Goal: Task Accomplishment & Management: Manage account settings

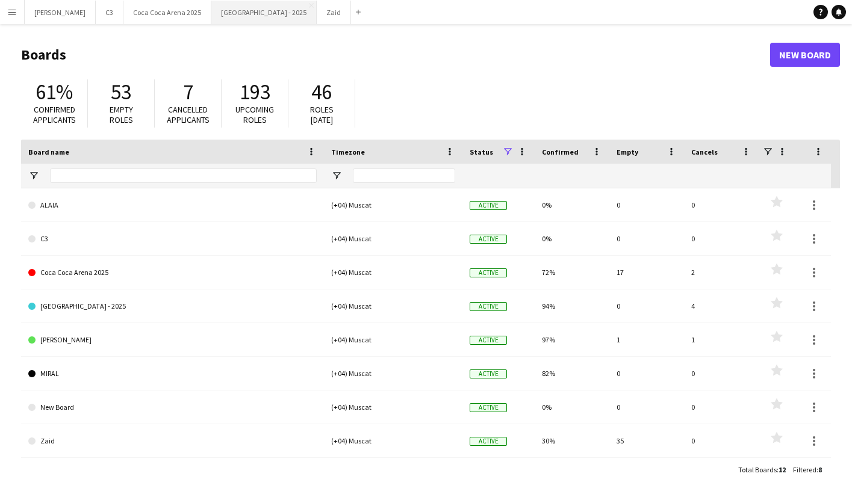
click at [211, 20] on button "[GEOGRAPHIC_DATA] - 2025 Close" at bounding box center [263, 12] width 105 height 23
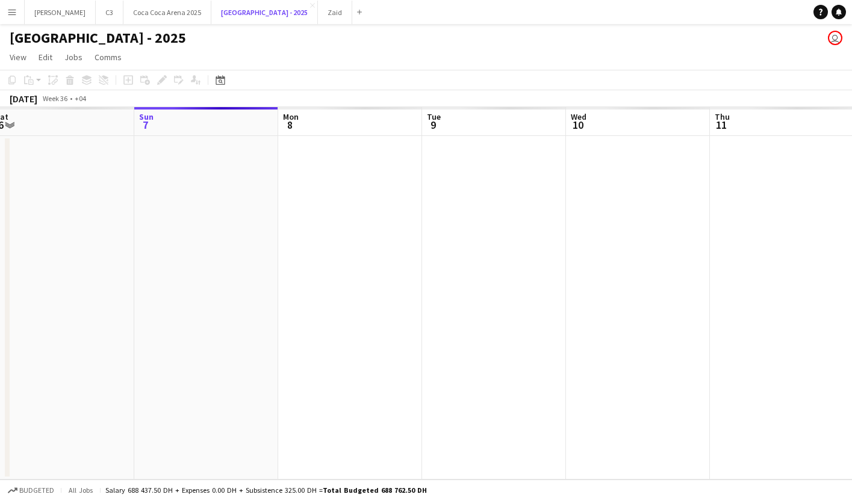
scroll to position [0, 312]
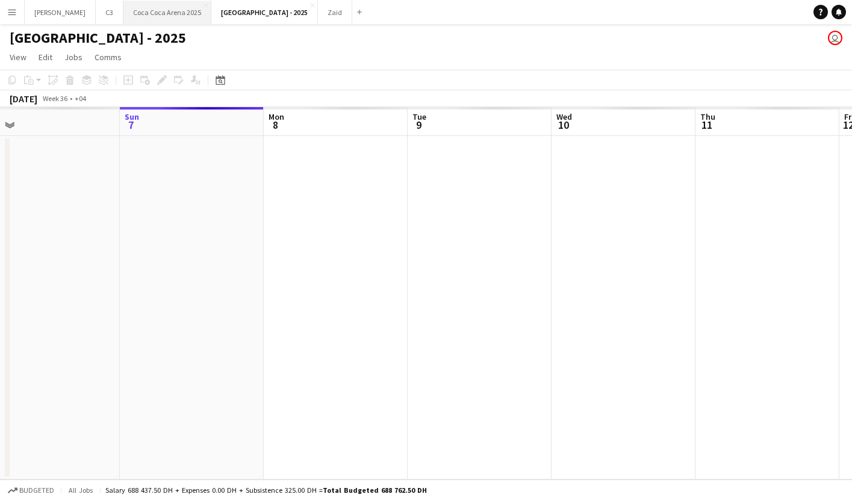
click at [132, 19] on button "[GEOGRAPHIC_DATA] 2025 Close" at bounding box center [167, 12] width 88 height 23
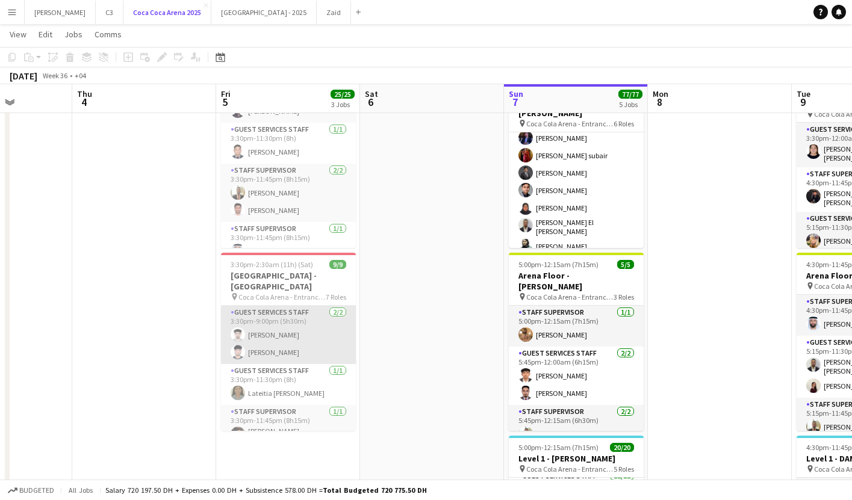
scroll to position [122, 0]
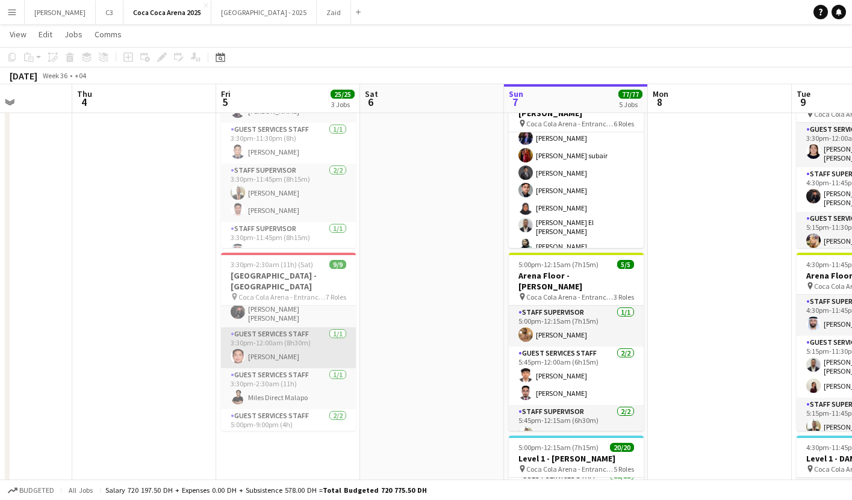
click at [326, 339] on app-card-role "Guest Services Staff [DATE] 3:30pm-12:00am (8h30m) [PERSON_NAME]" at bounding box center [288, 347] width 135 height 41
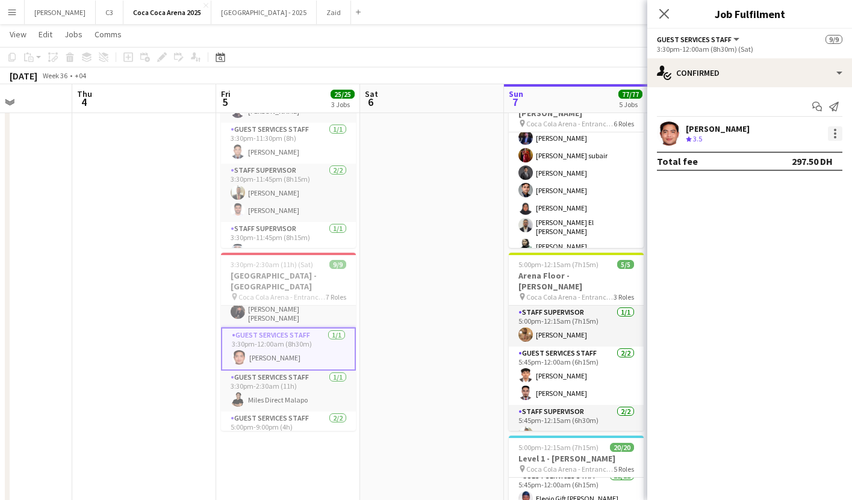
click at [832, 134] on div at bounding box center [835, 133] width 14 height 14
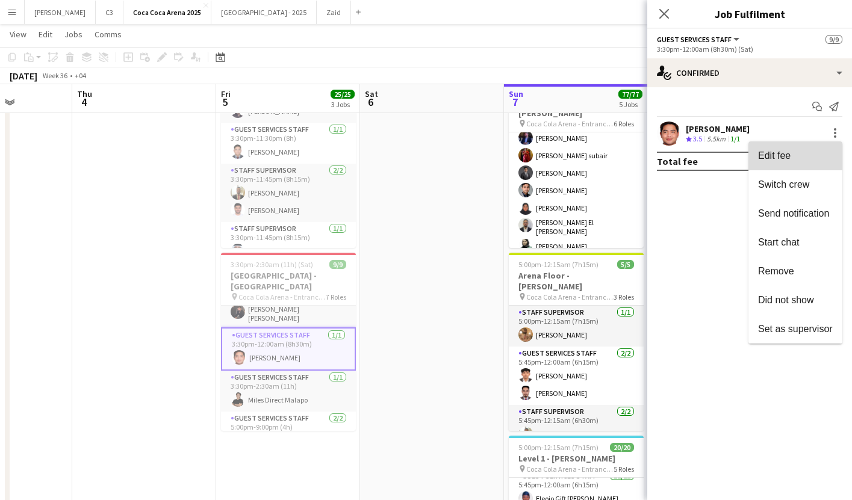
click at [806, 155] on span "Edit fee" at bounding box center [795, 155] width 75 height 11
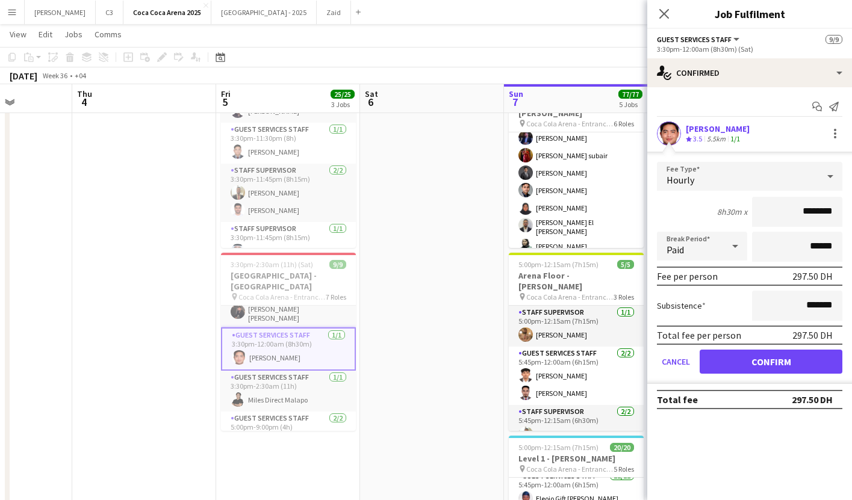
click at [795, 211] on input "********" at bounding box center [797, 212] width 90 height 30
type input "*****"
click at [778, 358] on button "Confirm" at bounding box center [770, 362] width 143 height 24
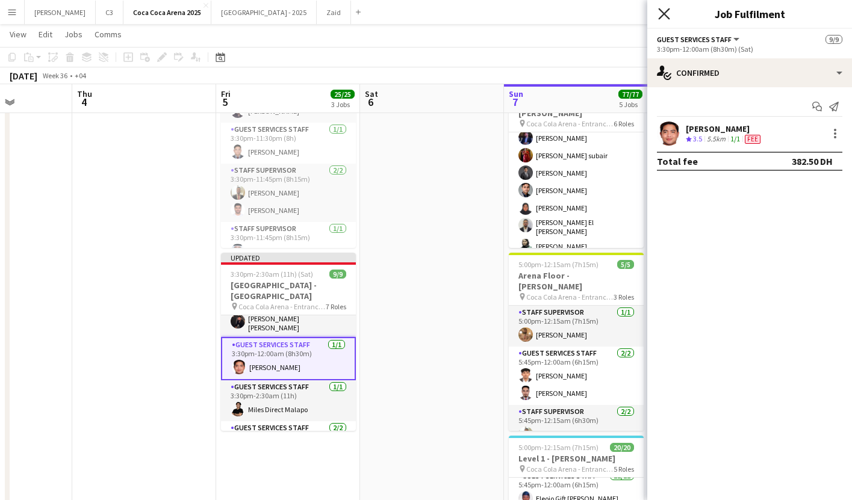
click at [663, 13] on icon at bounding box center [663, 13] width 11 height 11
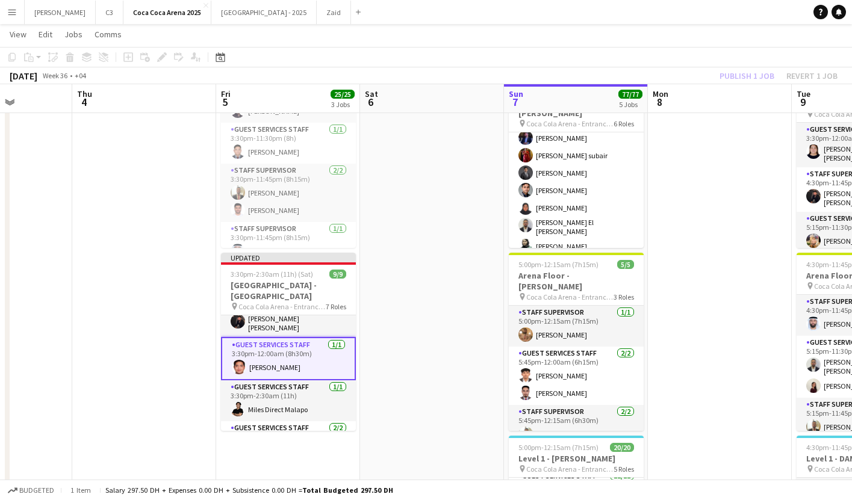
click at [734, 69] on div "Publish 1 job Revert 1 job" at bounding box center [778, 76] width 147 height 16
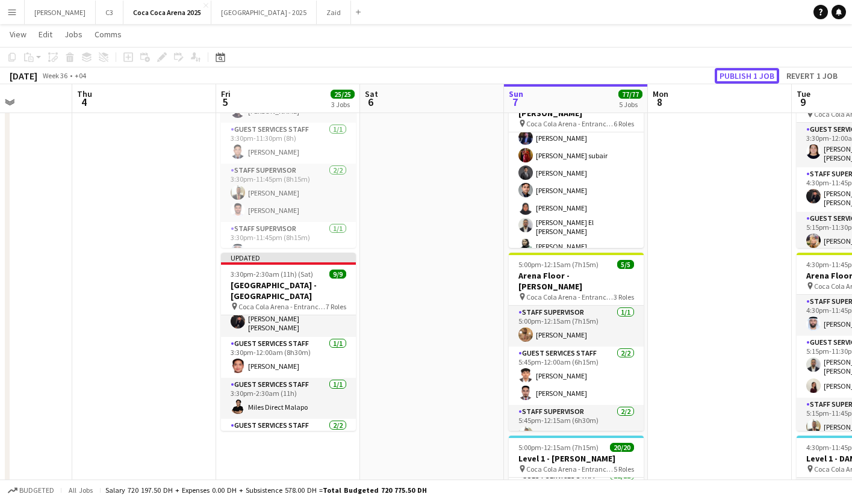
click at [734, 69] on button "Publish 1 job" at bounding box center [747, 76] width 64 height 16
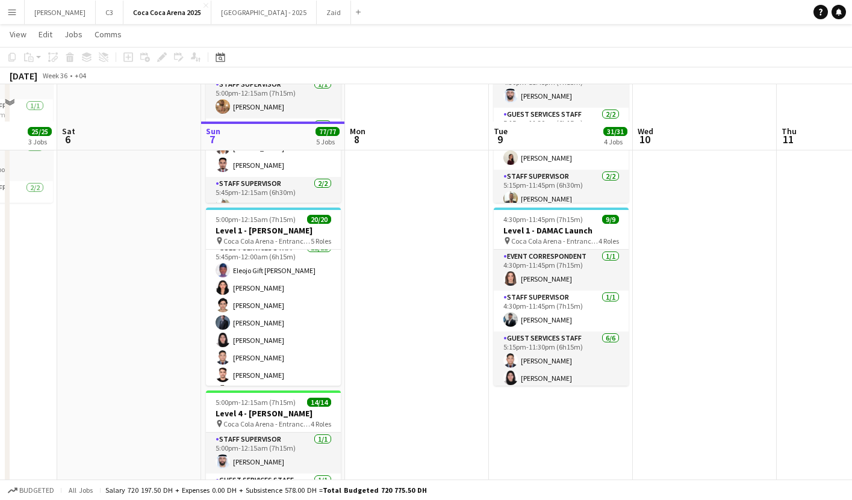
scroll to position [518, 0]
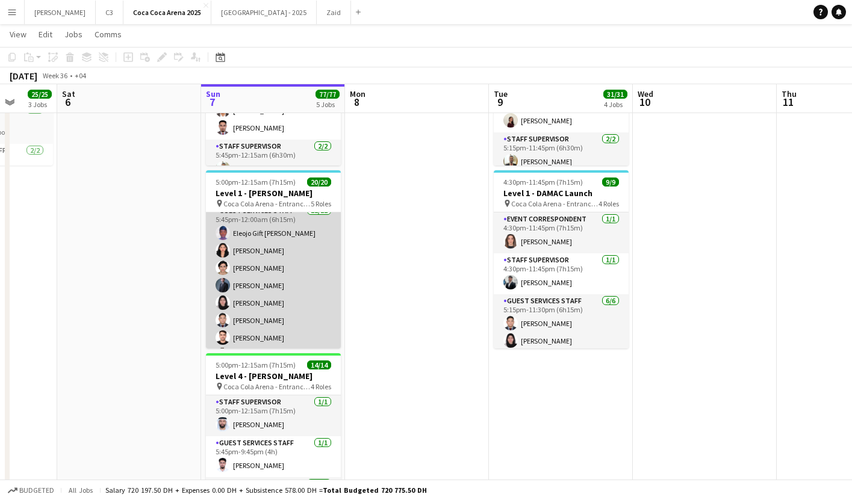
click at [296, 294] on app-card-role "Guest Services Staff [DATE] 5:45pm-12:00am (6h15m) Eleojo Gift [PERSON_NAME] [P…" at bounding box center [273, 320] width 135 height 233
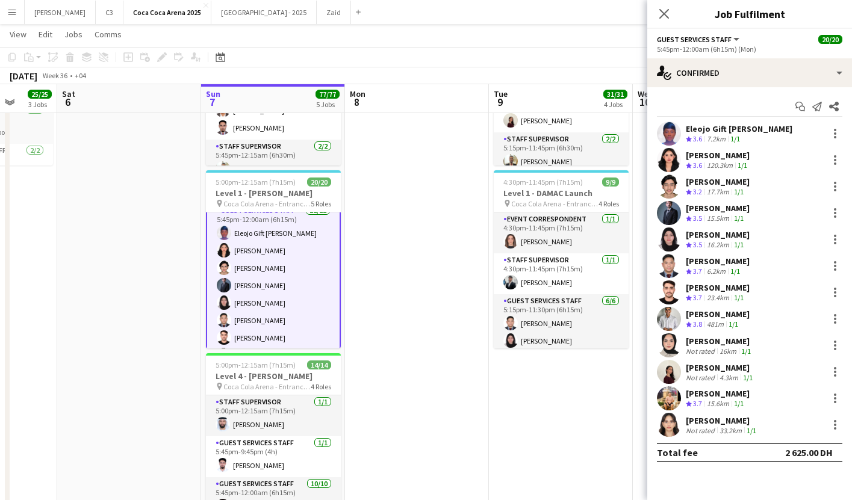
click at [669, 425] on app-user-avatar at bounding box center [669, 425] width 24 height 24
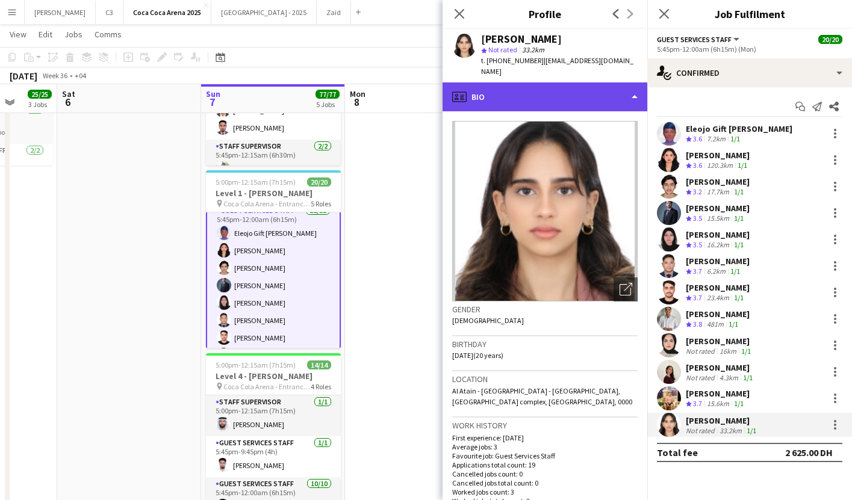
click at [524, 82] on div "profile Bio" at bounding box center [544, 96] width 205 height 29
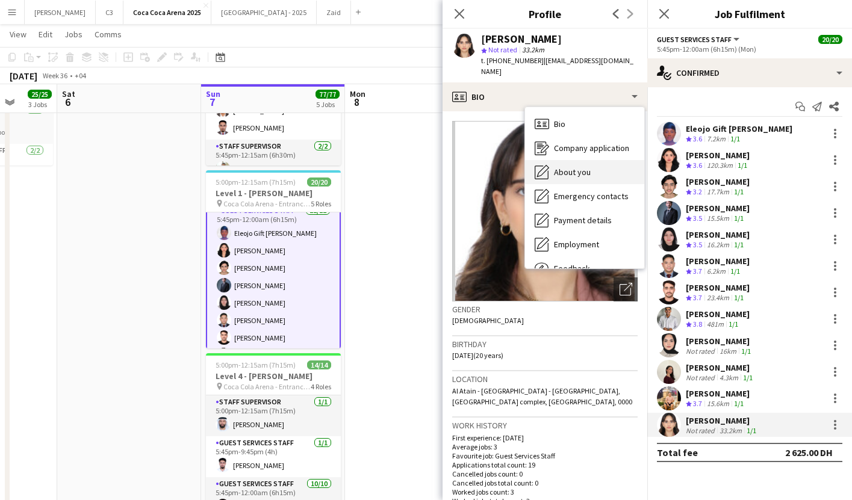
click at [571, 167] on span "About you" at bounding box center [572, 172] width 37 height 11
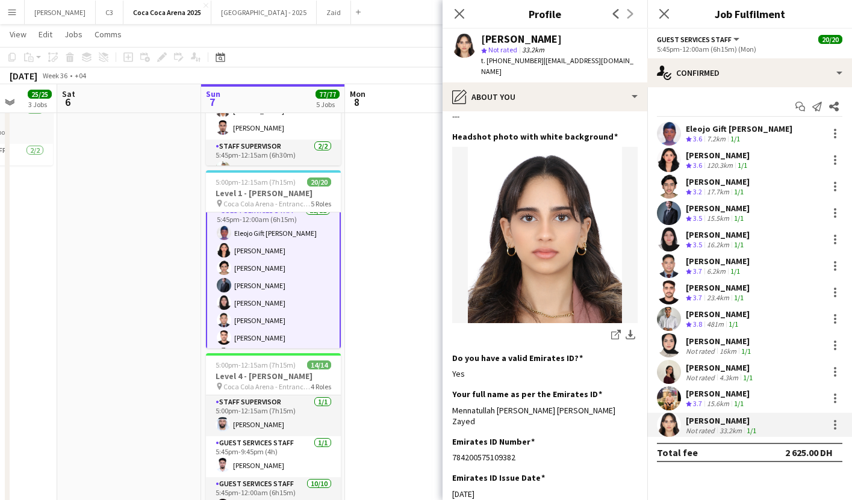
scroll to position [297, 0]
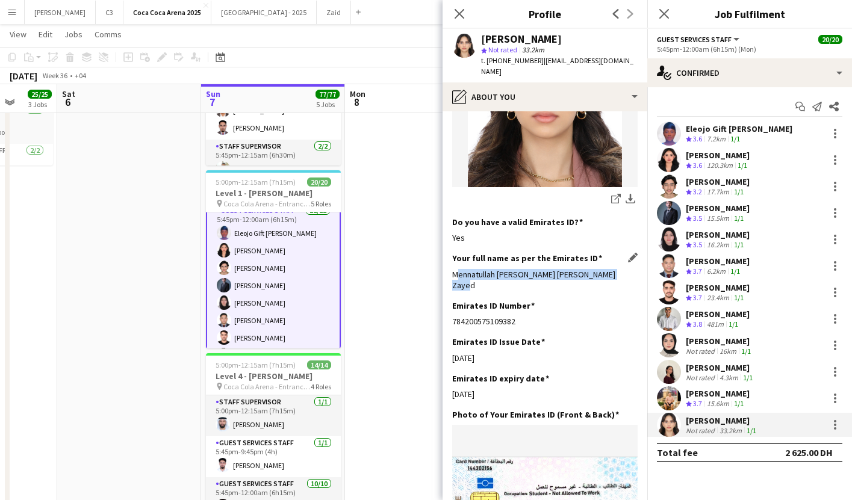
drag, startPoint x: 632, startPoint y: 264, endPoint x: 452, endPoint y: 262, distance: 180.0
click at [452, 269] on div "Mennatullah [PERSON_NAME] [PERSON_NAME] Zayed" at bounding box center [544, 280] width 185 height 22
copy div "Mennatullah [PERSON_NAME] [PERSON_NAME] Zayed"
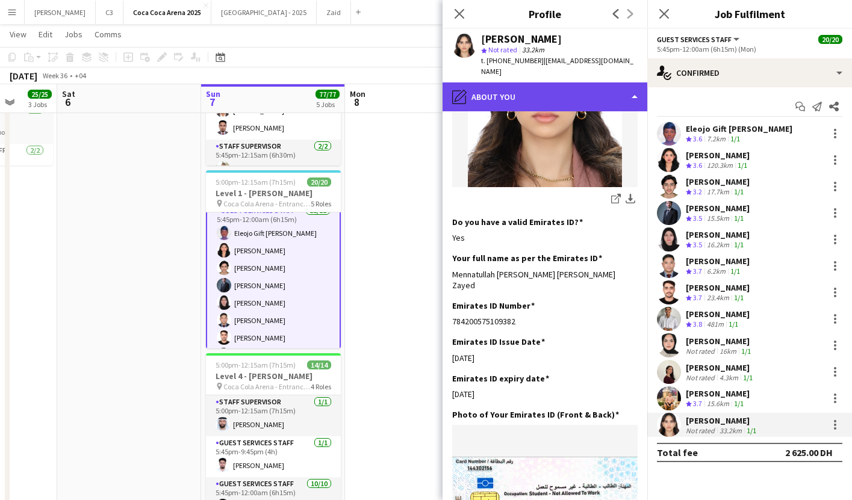
click at [570, 92] on div "pencil4 About you" at bounding box center [544, 96] width 205 height 29
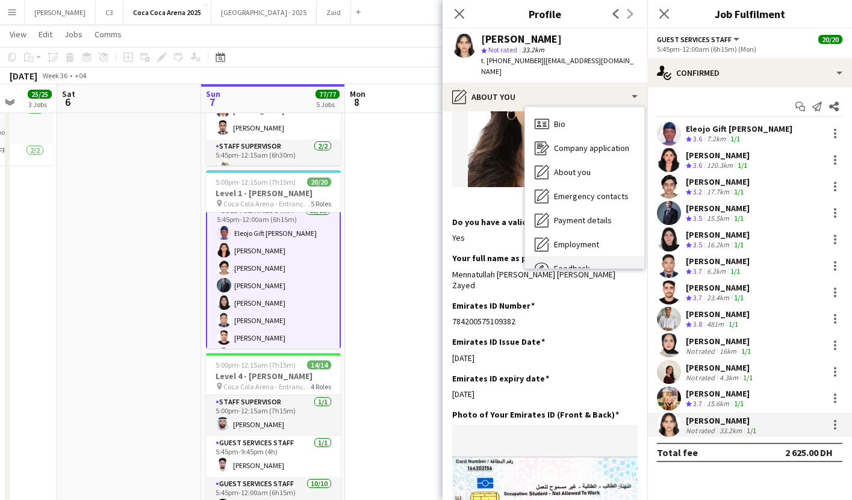
click at [587, 256] on div "Feedback Feedback" at bounding box center [584, 268] width 119 height 24
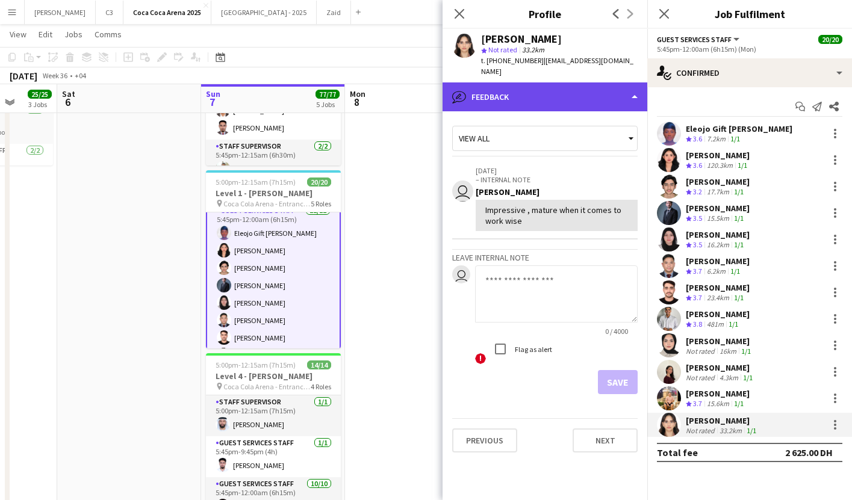
click at [559, 86] on div "bubble-pencil Feedback" at bounding box center [544, 96] width 205 height 29
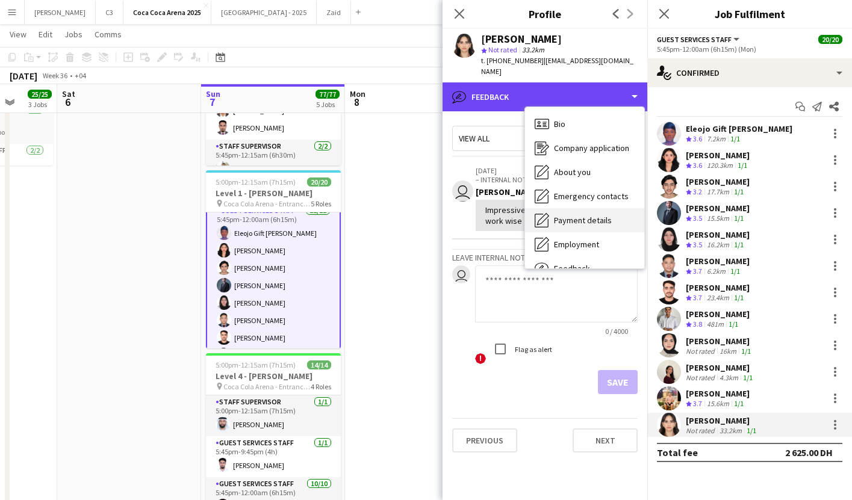
scroll to position [41, 0]
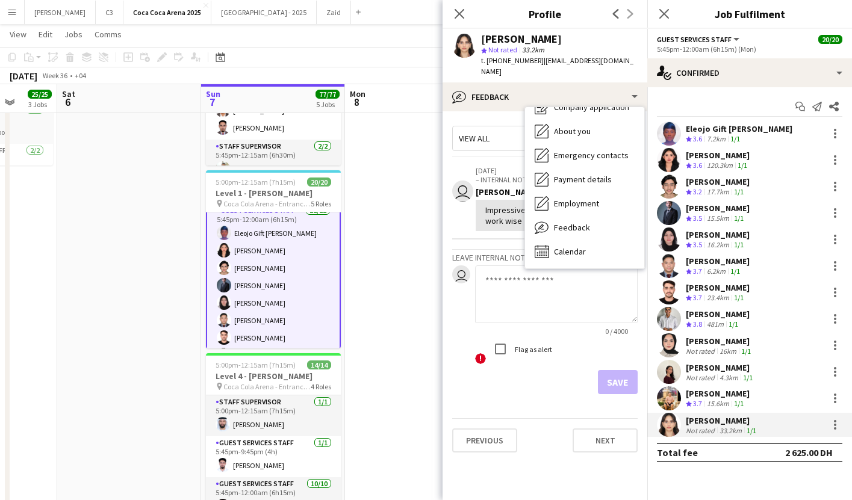
click at [516, 216] on div "Impressive , mature when it comes to work wise" at bounding box center [557, 215] width 162 height 31
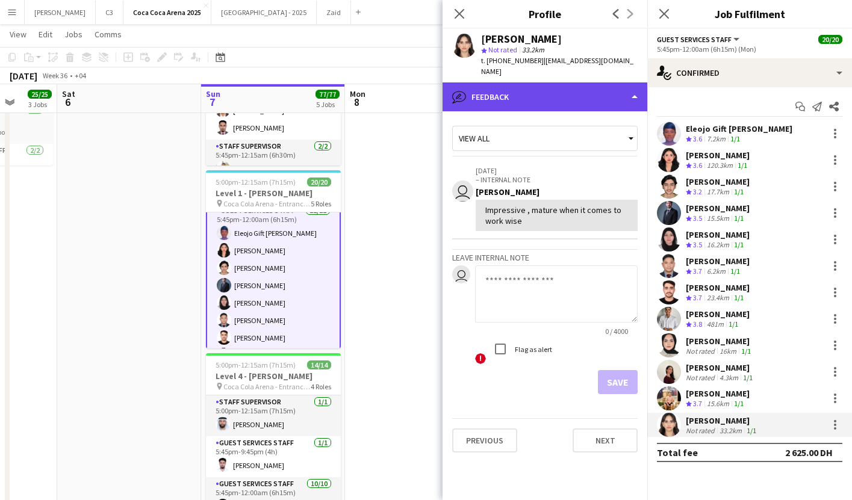
click at [560, 82] on div "bubble-pencil Feedback" at bounding box center [544, 96] width 205 height 29
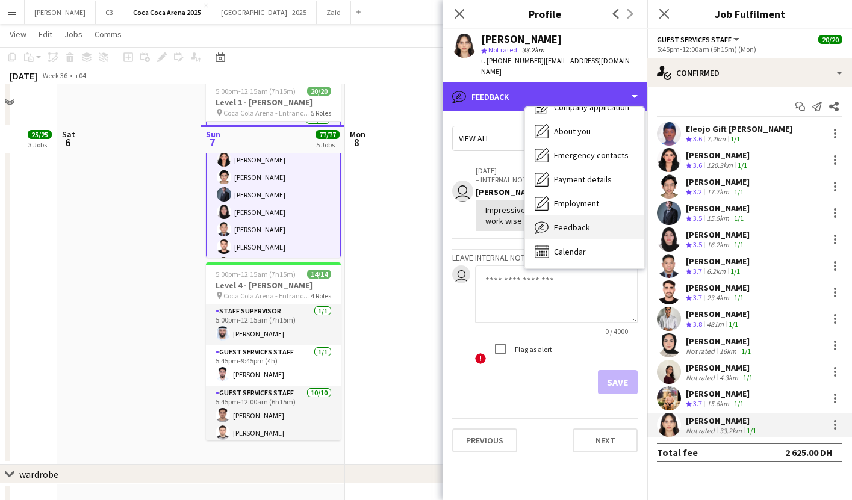
scroll to position [649, 0]
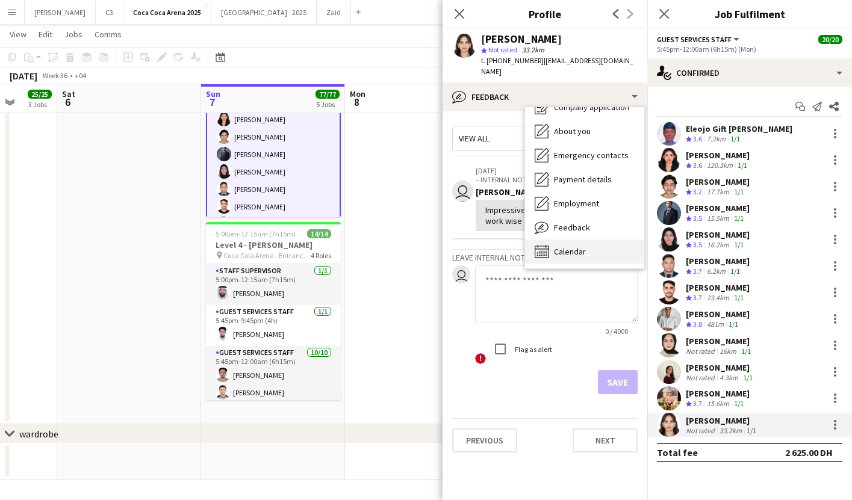
click at [589, 240] on div "Calendar Calendar" at bounding box center [584, 252] width 119 height 24
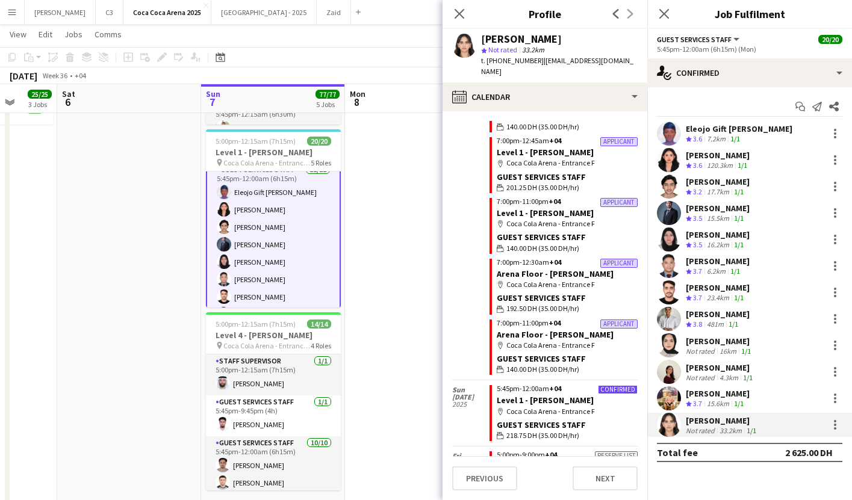
scroll to position [0, 0]
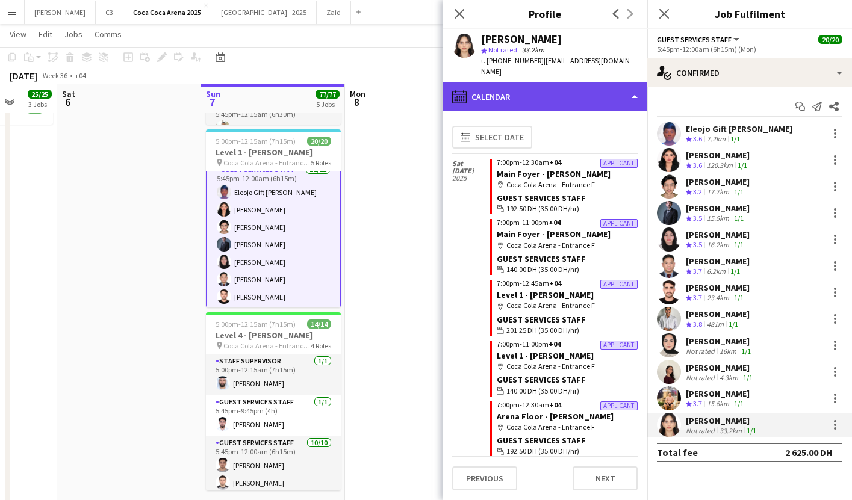
click at [531, 92] on div "calendar-full Calendar" at bounding box center [544, 96] width 205 height 29
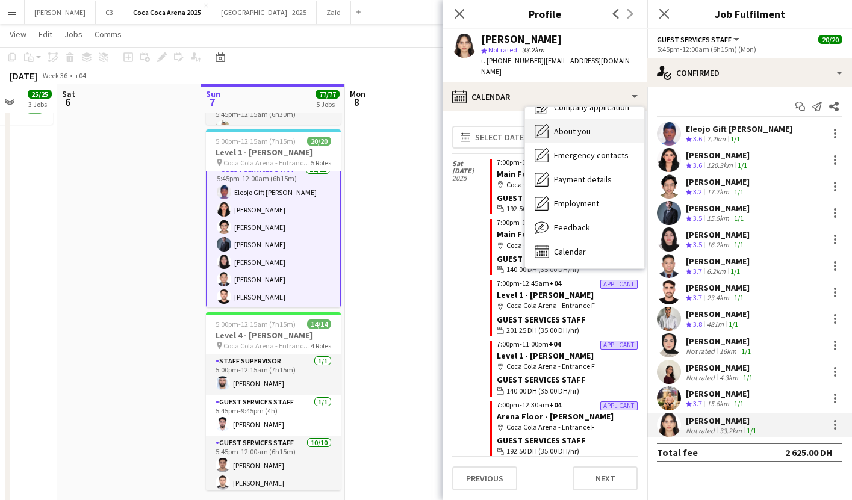
click at [566, 126] on span "About you" at bounding box center [572, 131] width 37 height 11
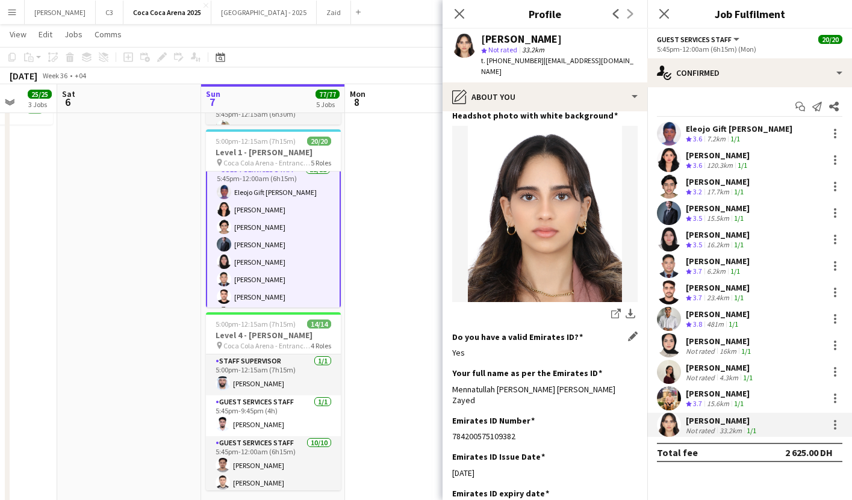
scroll to position [222, 0]
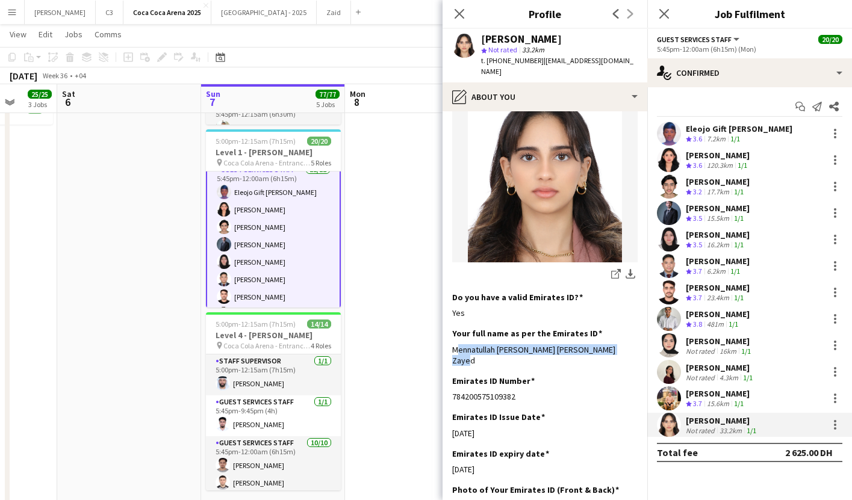
drag, startPoint x: 636, startPoint y: 336, endPoint x: 444, endPoint y: 339, distance: 192.0
click at [444, 339] on app-section-data-types "Bio Edit this field I am an outgoing and cheerful individual who thrives in soc…" at bounding box center [544, 305] width 205 height 389
copy div "Mennatullah [PERSON_NAME] [PERSON_NAME] Zayed"
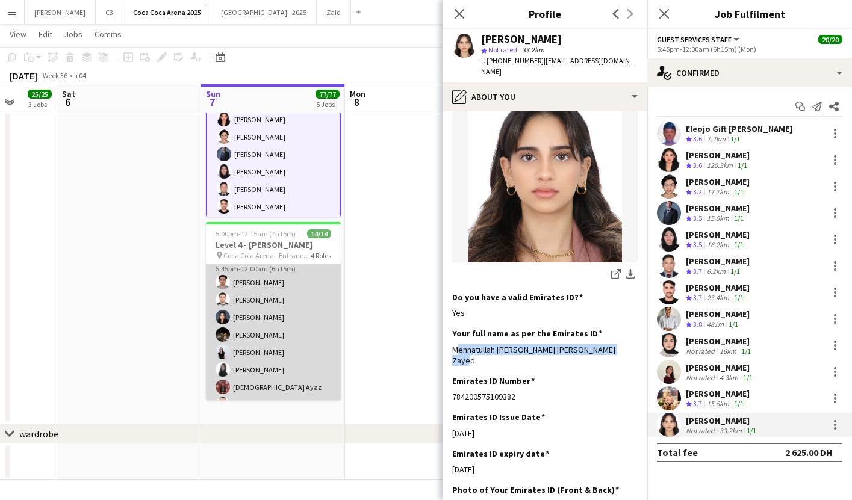
scroll to position [173, 0]
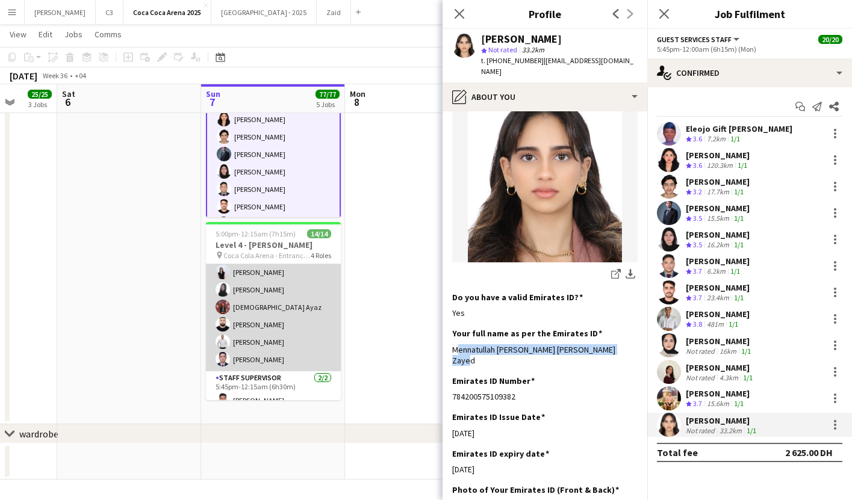
click at [295, 333] on app-card-role "Guest Services Staff [DATE] 5:45pm-12:00am (6h15m) [PERSON_NAME] [PERSON_NAME] …" at bounding box center [273, 272] width 135 height 198
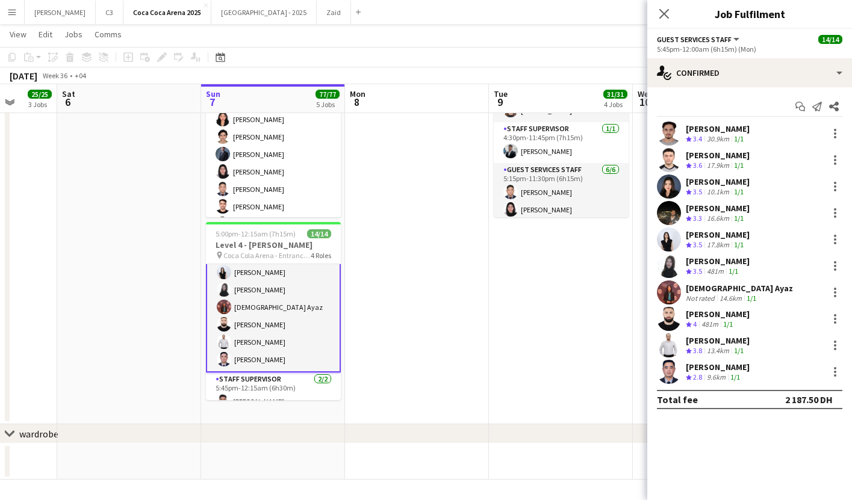
scroll to position [205, 0]
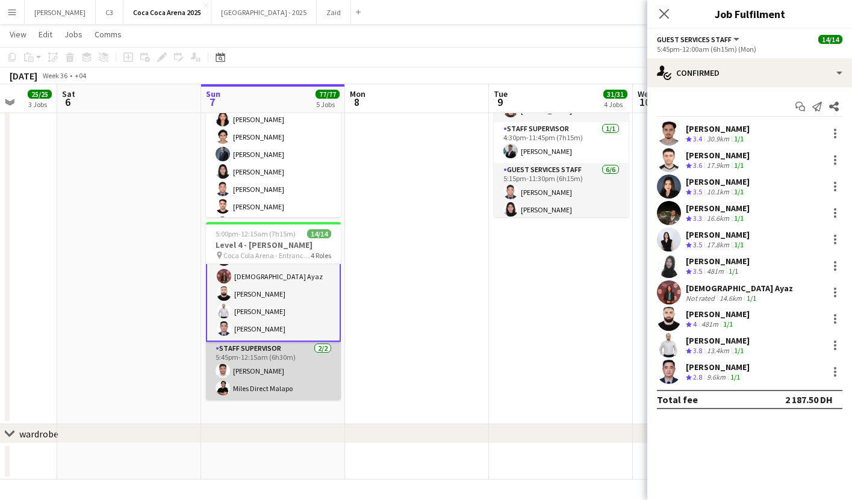
click at [307, 359] on app-card-role "Staff Supervisor [DATE] 5:45pm-12:15am (6h30m) [PERSON_NAME] Miles Direct Malapo" at bounding box center [273, 371] width 135 height 58
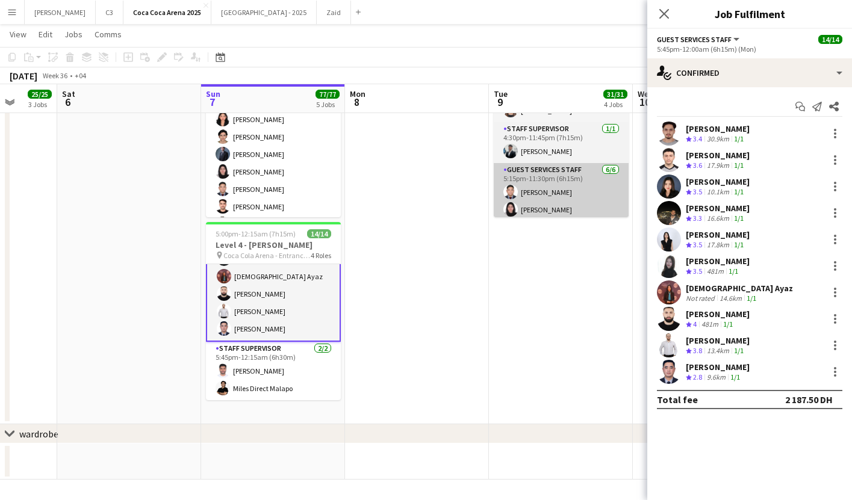
scroll to position [203, 0]
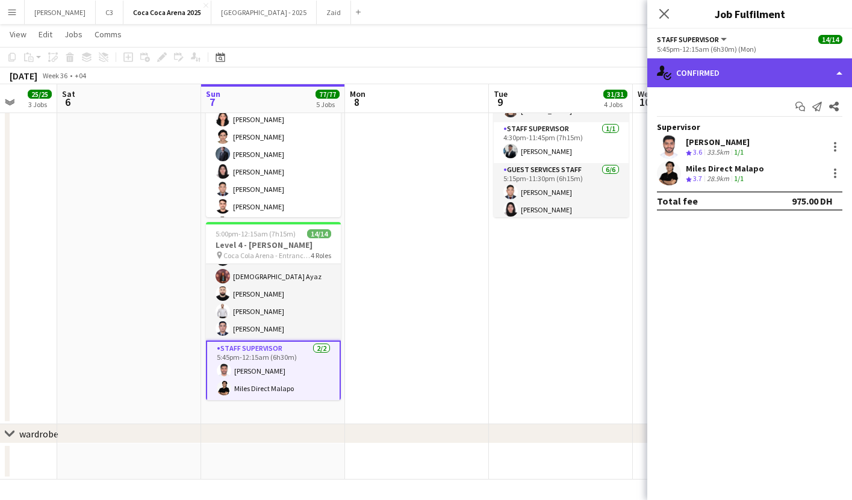
click at [731, 67] on div "single-neutral-actions-check-2 Confirmed" at bounding box center [749, 72] width 205 height 29
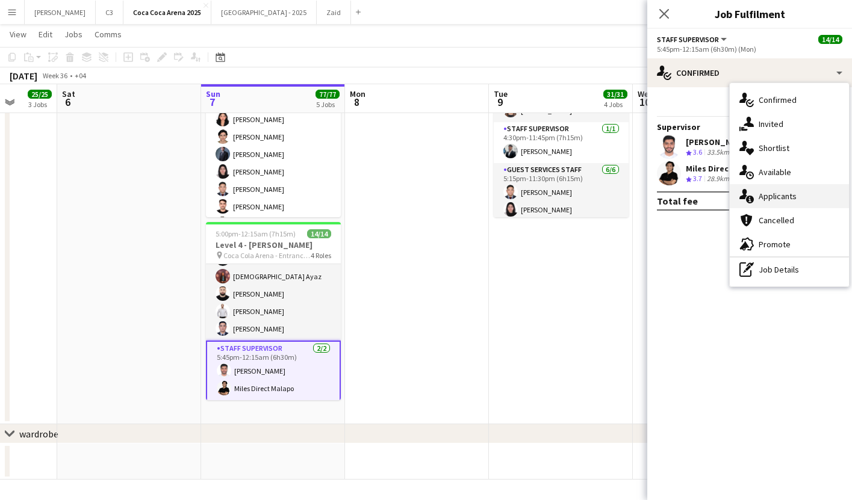
click at [773, 193] on span "Applicants" at bounding box center [777, 196] width 38 height 11
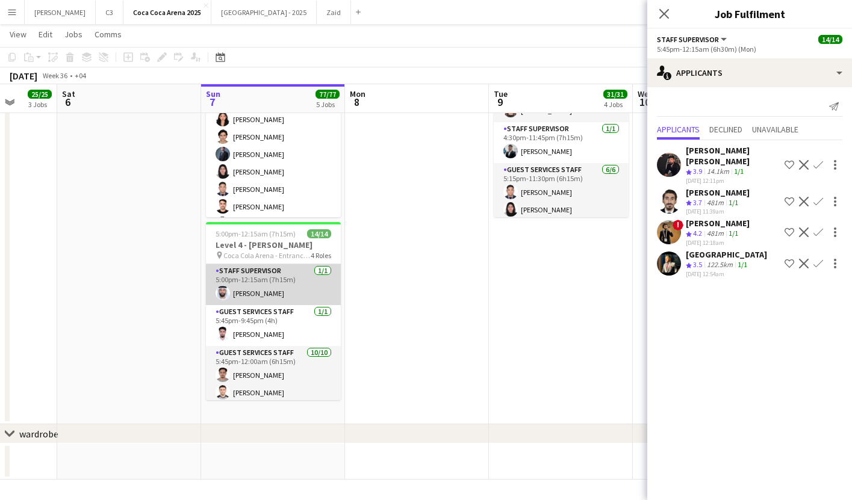
scroll to position [0, 0]
click at [265, 292] on app-card-role "Staff Supervisor [DATE] 5:00pm-12:15am (7h15m) [PERSON_NAME]" at bounding box center [273, 284] width 135 height 41
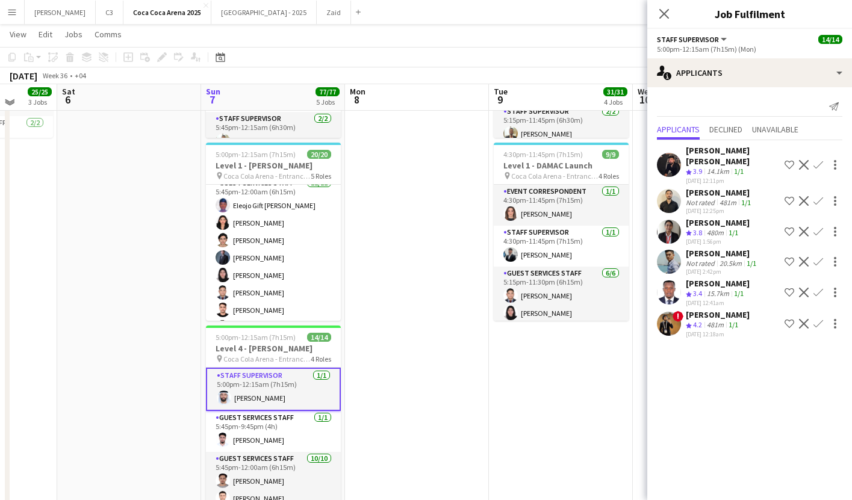
scroll to position [535, 0]
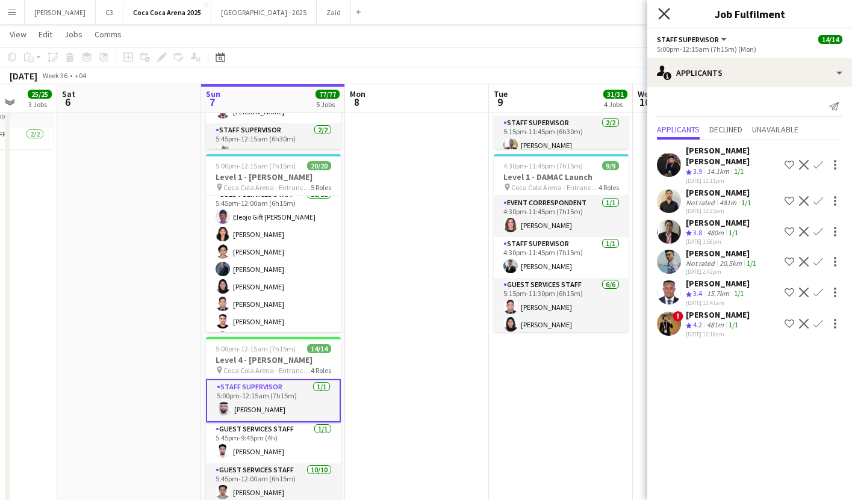
click at [665, 16] on icon at bounding box center [663, 13] width 11 height 11
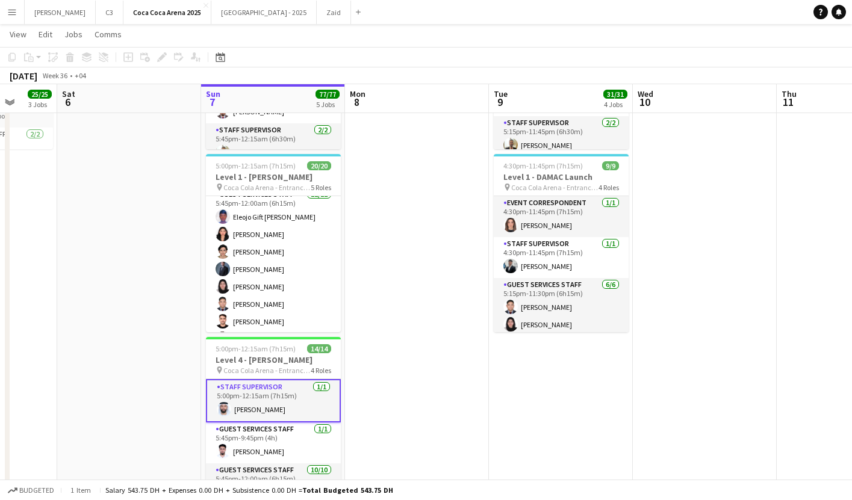
scroll to position [649, 0]
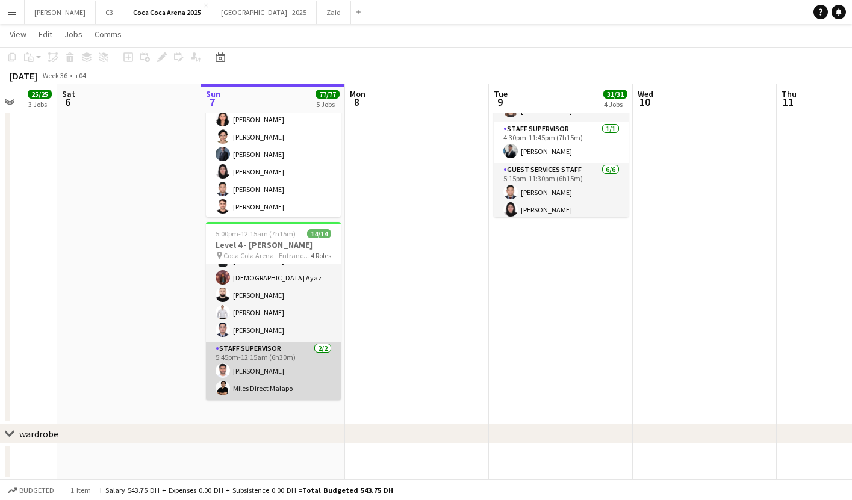
click at [297, 380] on app-card-role "Staff Supervisor [DATE] 5:45pm-12:15am (6h30m) [PERSON_NAME] Miles Direct Malapo" at bounding box center [273, 371] width 135 height 58
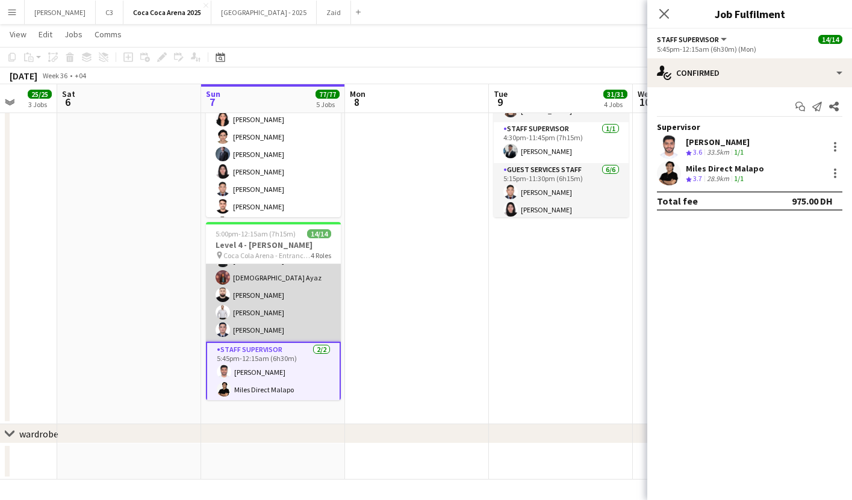
scroll to position [0, 0]
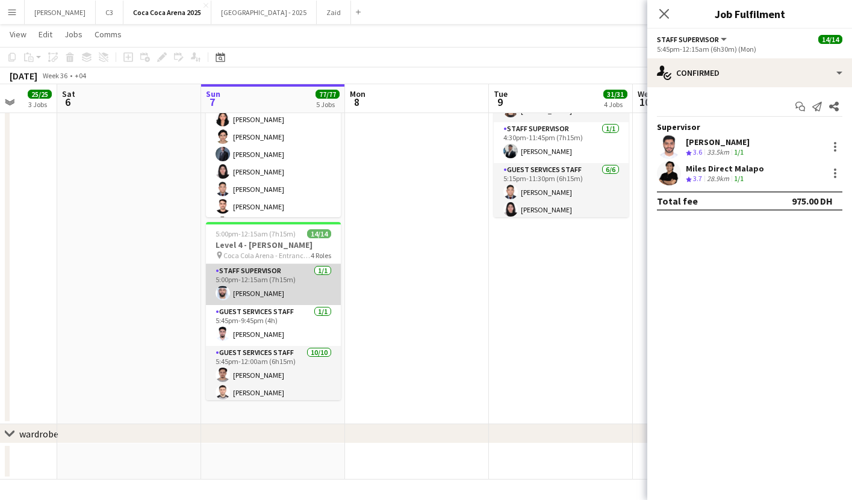
click at [273, 290] on app-card-role "Staff Supervisor [DATE] 5:00pm-12:15am (7h15m) [PERSON_NAME]" at bounding box center [273, 284] width 135 height 41
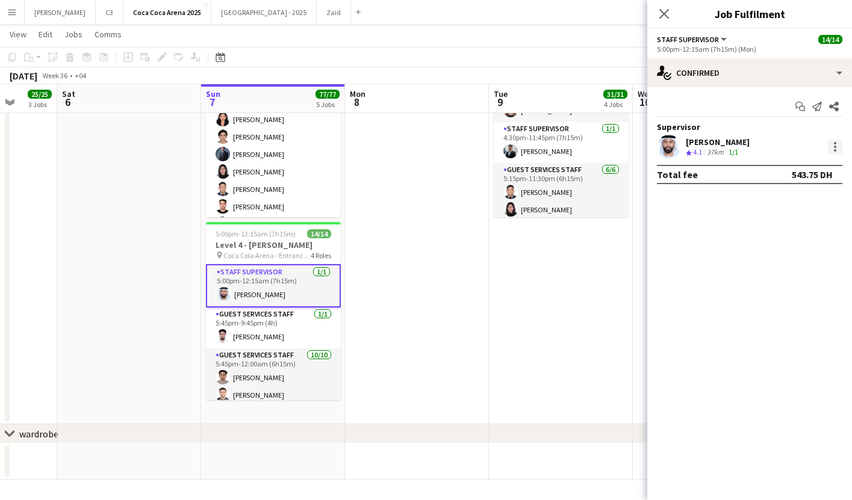
click at [836, 144] on div at bounding box center [835, 147] width 14 height 14
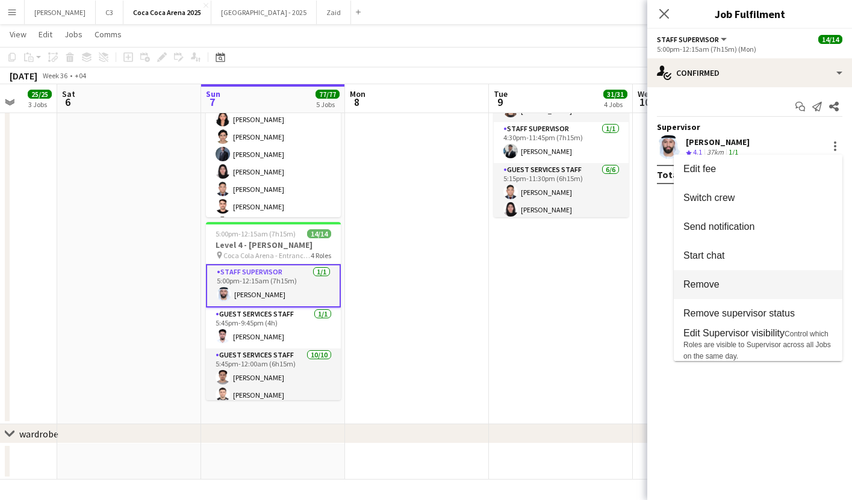
click at [753, 281] on span "Remove" at bounding box center [757, 284] width 149 height 11
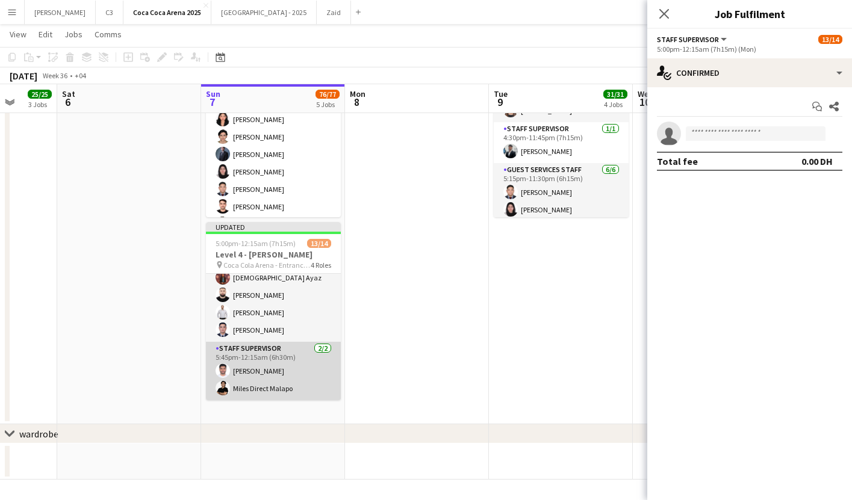
click at [301, 363] on app-card-role "Staff Supervisor [DATE] 5:45pm-12:15am (6h30m) [PERSON_NAME] Miles Direct Malapo" at bounding box center [273, 371] width 135 height 58
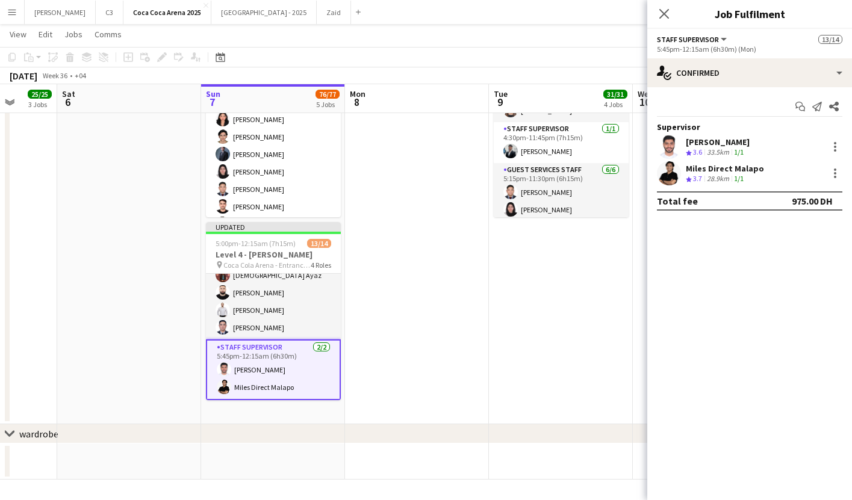
scroll to position [212, 0]
click at [834, 144] on div at bounding box center [835, 147] width 14 height 14
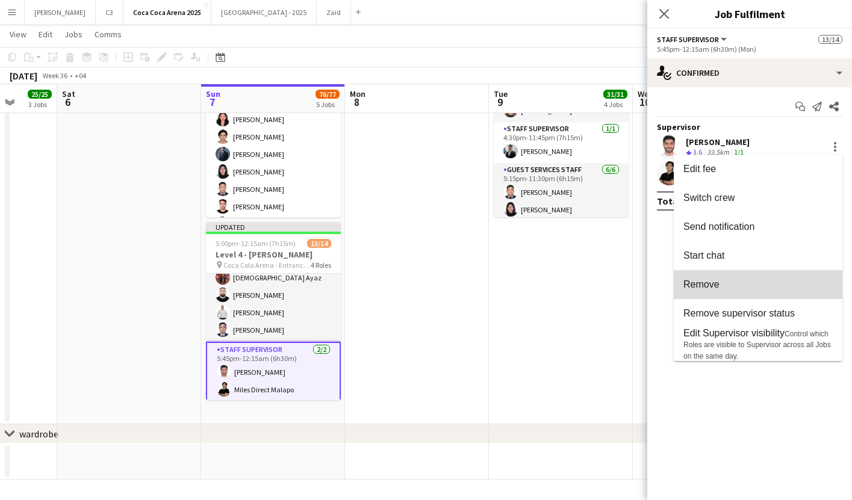
click at [701, 281] on span "Remove" at bounding box center [701, 284] width 36 height 10
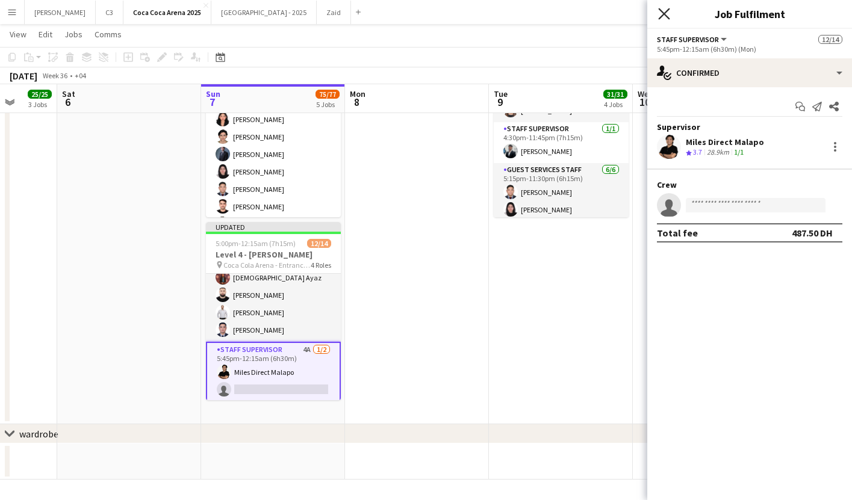
click at [664, 11] on icon "Close pop-in" at bounding box center [663, 13] width 11 height 11
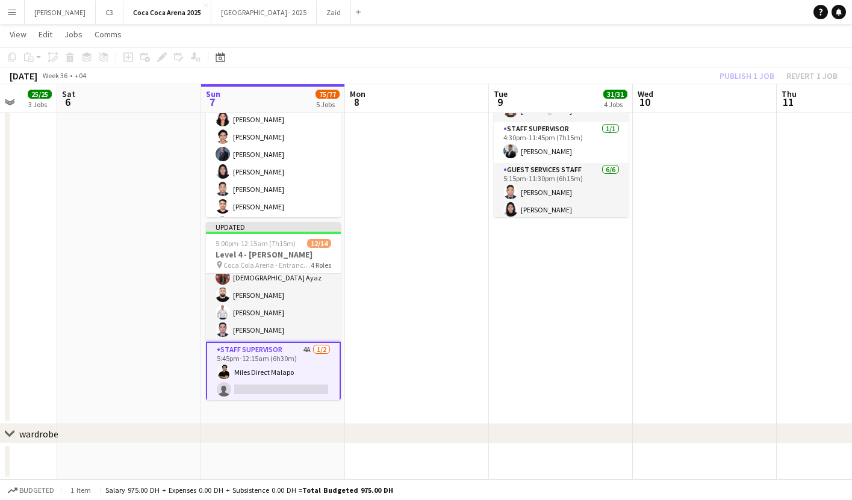
click at [748, 75] on div "Publish 1 job Revert 1 job" at bounding box center [778, 76] width 147 height 16
click at [748, 75] on button "Publish 1 job" at bounding box center [747, 76] width 64 height 16
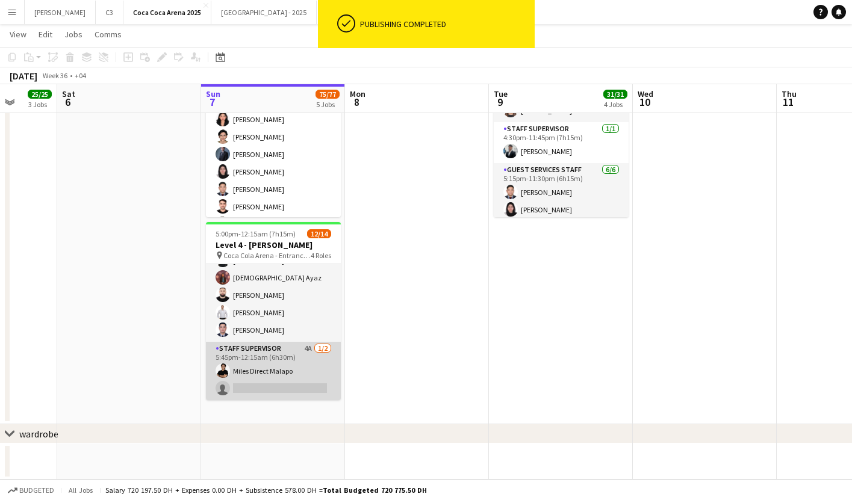
scroll to position [0, 0]
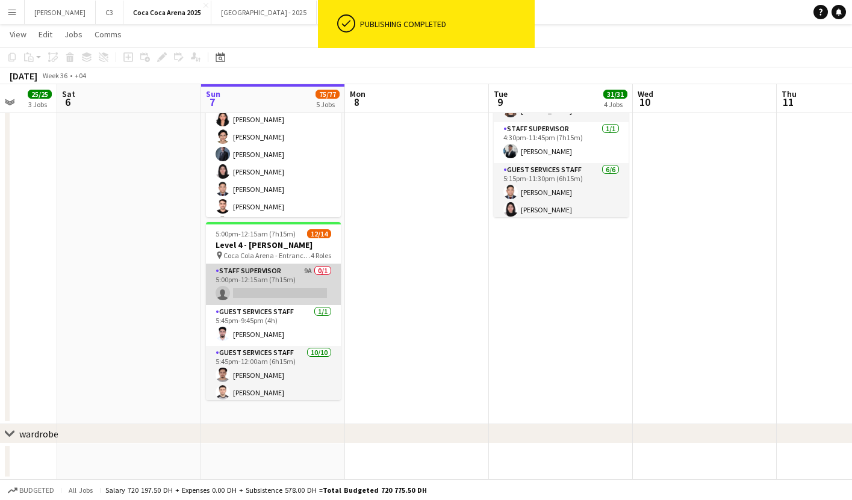
click at [280, 288] on app-card-role "Staff Supervisor 9A 0/1 5:00pm-12:15am (7h15m) single-neutral-actions" at bounding box center [273, 284] width 135 height 41
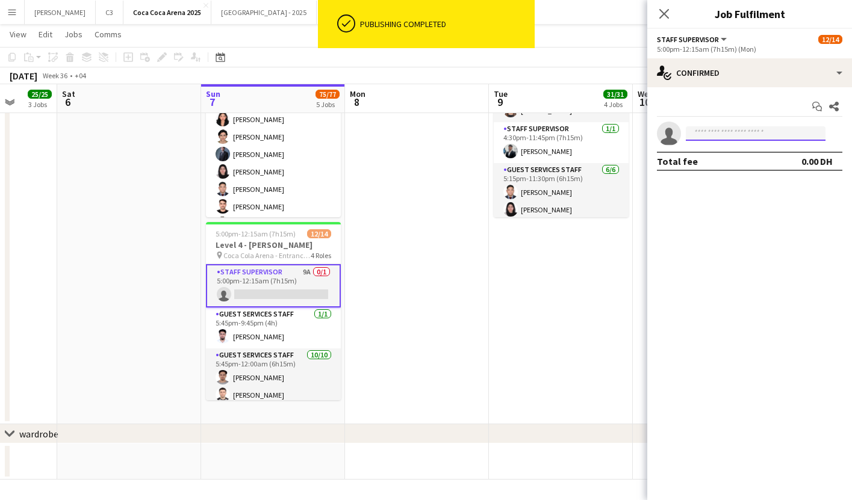
click at [736, 128] on input at bounding box center [756, 133] width 140 height 14
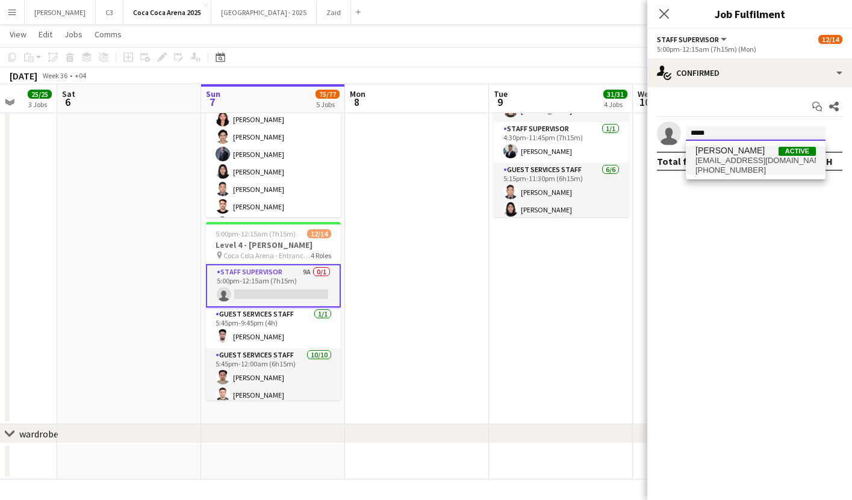
type input "*****"
click at [719, 168] on span "[PHONE_NUMBER]" at bounding box center [755, 171] width 120 height 10
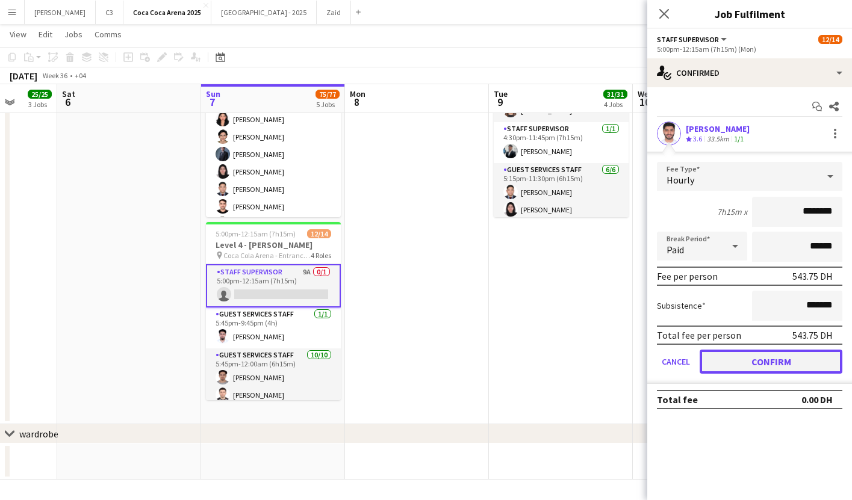
click at [740, 359] on button "Confirm" at bounding box center [770, 362] width 143 height 24
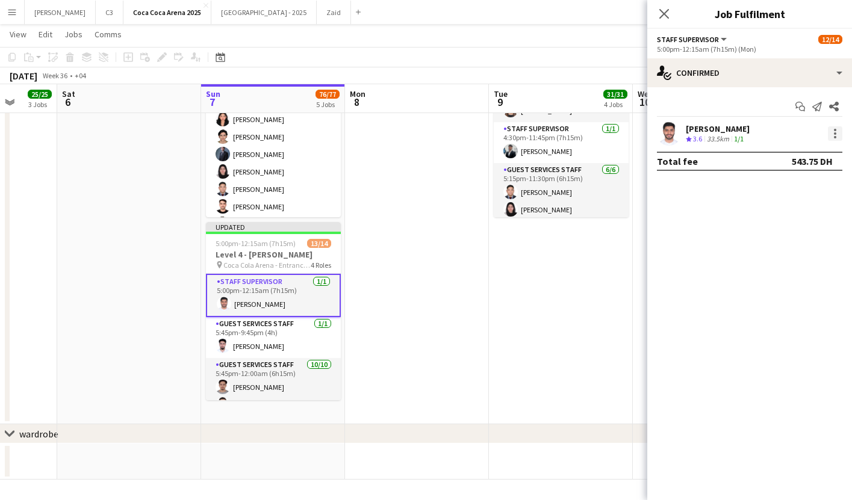
click at [834, 134] on div at bounding box center [835, 133] width 2 height 2
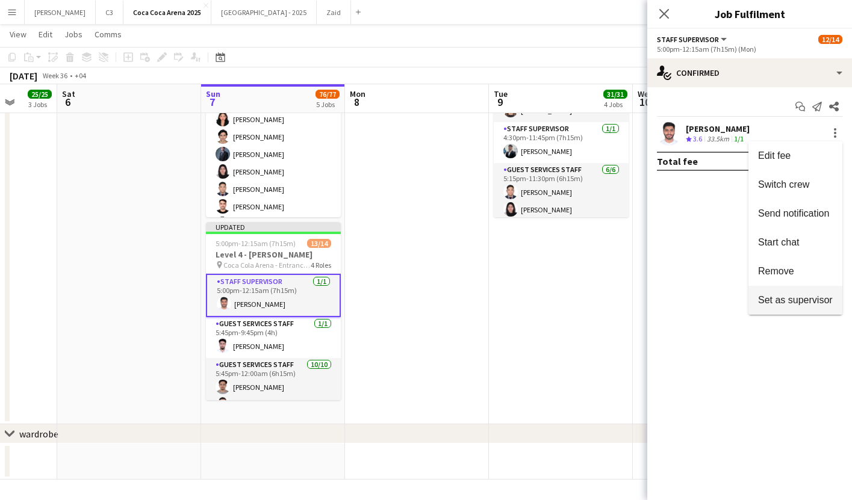
click at [771, 295] on span "Set as supervisor" at bounding box center [795, 300] width 75 height 10
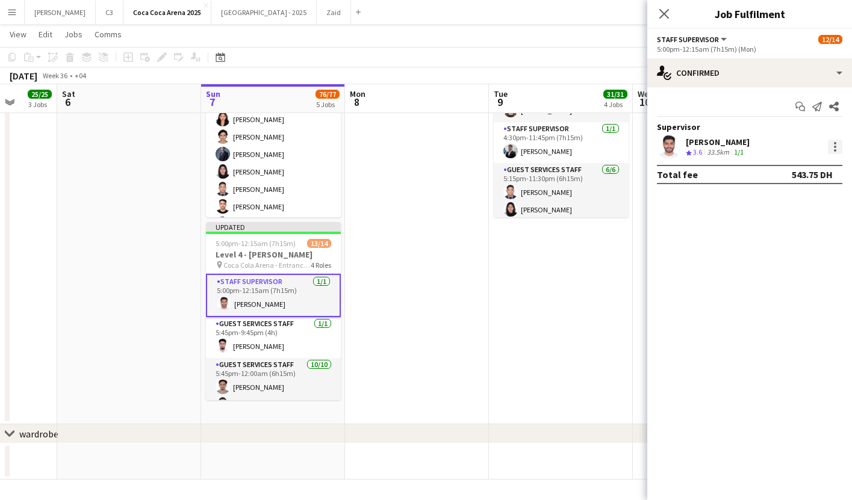
click at [834, 144] on div at bounding box center [835, 147] width 14 height 14
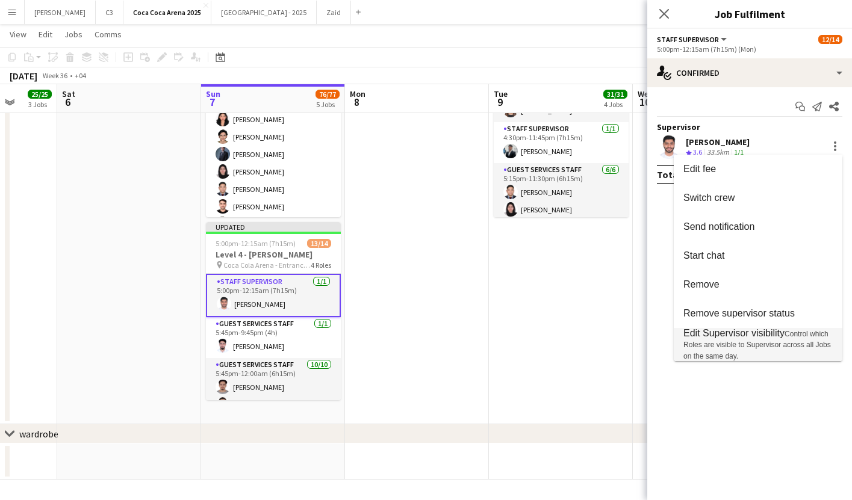
click at [742, 339] on span "Edit Supervisor visibility Control which Roles are visible to Supervisor across…" at bounding box center [757, 344] width 149 height 33
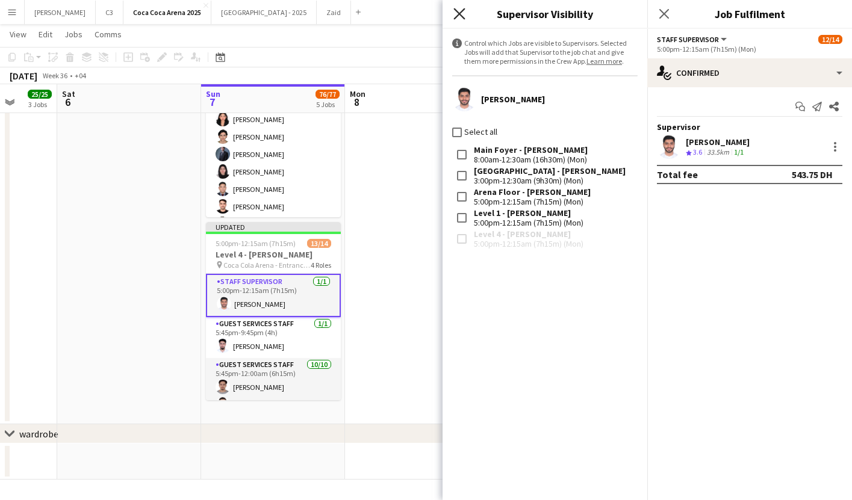
click at [459, 10] on icon "Close pop-in" at bounding box center [458, 13] width 11 height 11
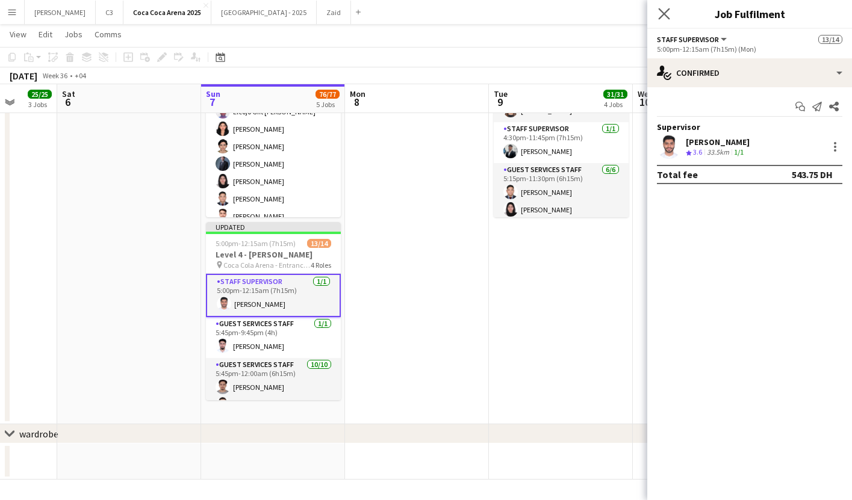
click at [656, 10] on app-icon "Close pop-in" at bounding box center [664, 13] width 17 height 17
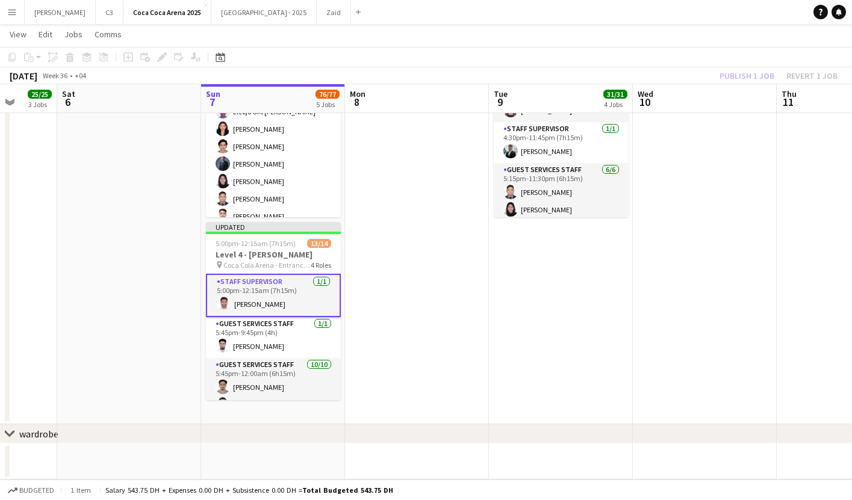
click at [735, 72] on div "Publish 1 job Revert 1 job" at bounding box center [778, 76] width 147 height 16
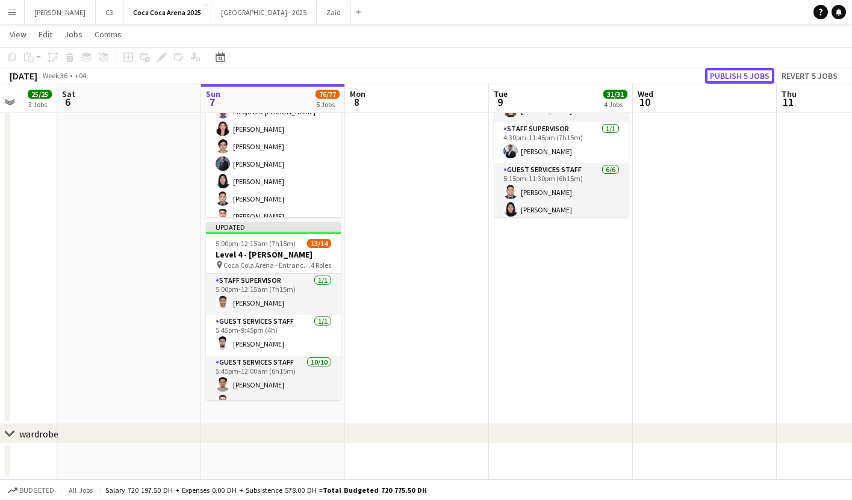
click at [735, 72] on button "Publish 5 jobs" at bounding box center [739, 76] width 69 height 16
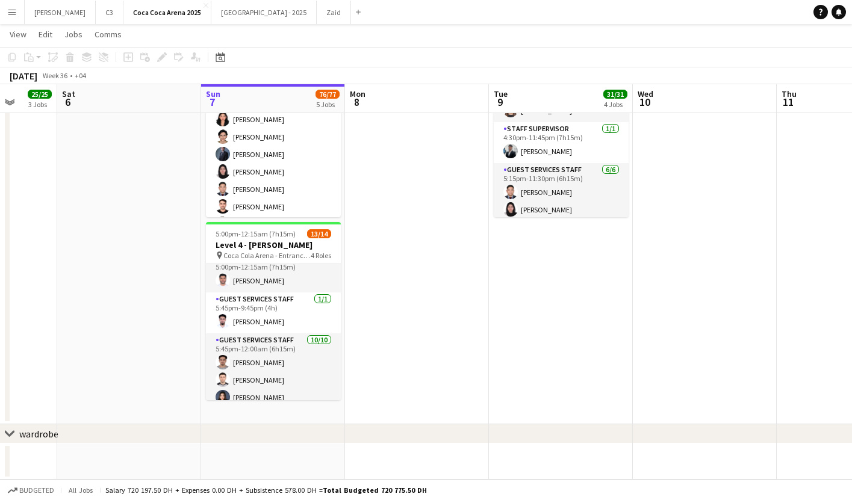
scroll to position [202, 0]
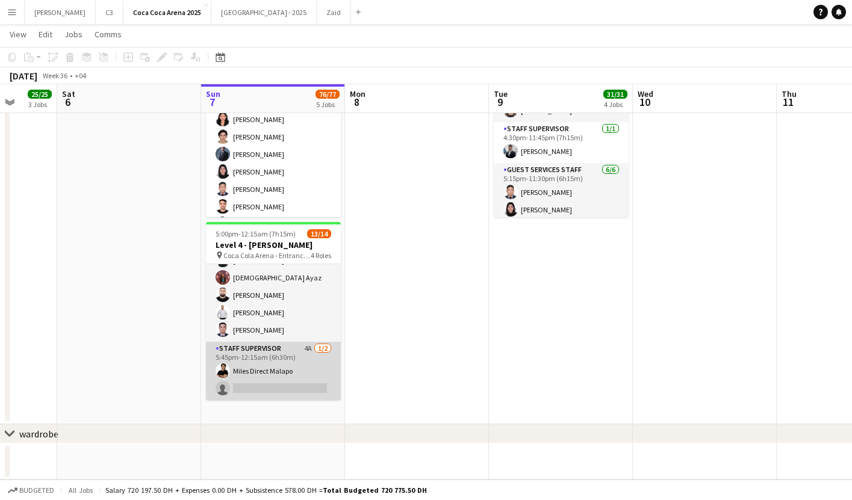
click at [268, 379] on app-card-role "Staff Supervisor 4A [DATE] 5:45pm-12:15am (6h30m) Miles Direct Malapo single-ne…" at bounding box center [273, 371] width 135 height 58
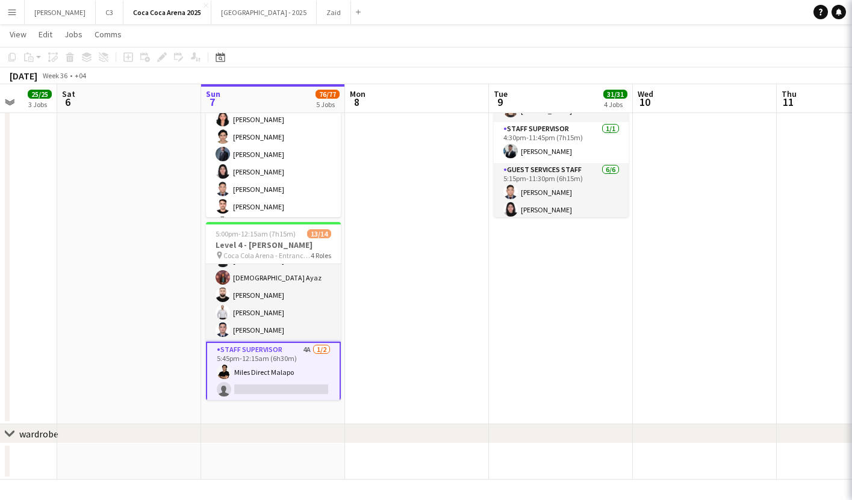
scroll to position [0, 375]
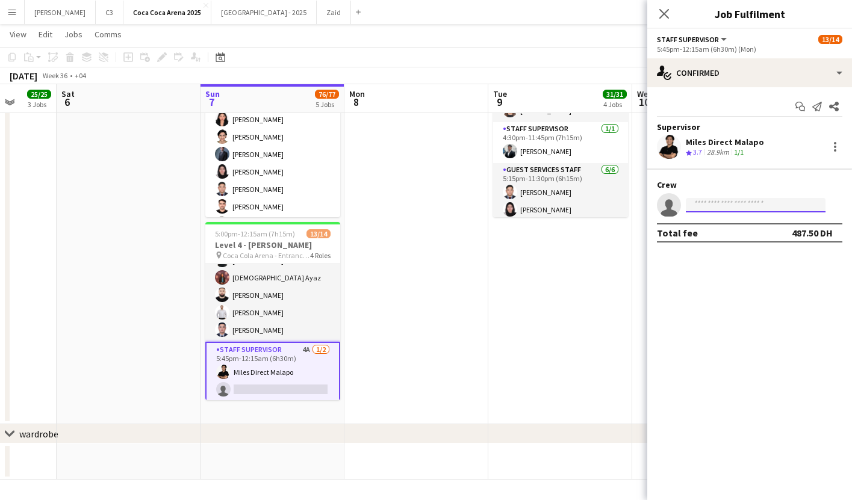
click at [726, 207] on input at bounding box center [756, 205] width 140 height 14
click at [724, 208] on input "******" at bounding box center [756, 205] width 140 height 14
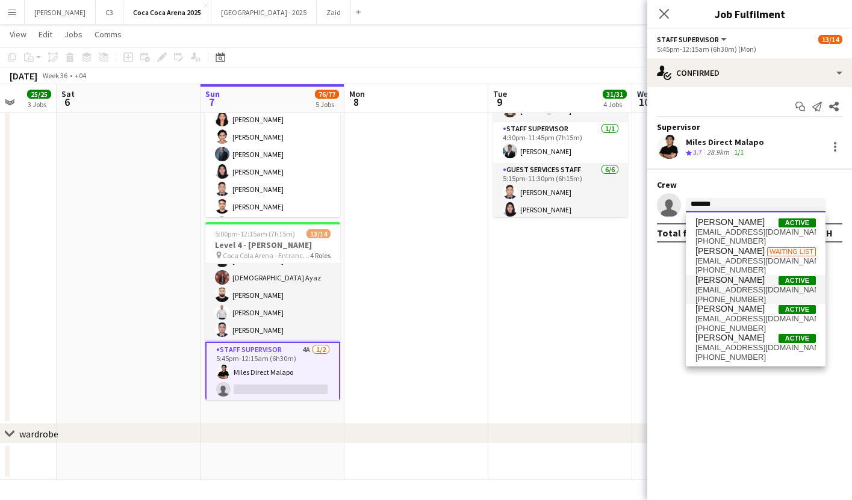
type input "*******"
click at [720, 294] on span "[EMAIL_ADDRESS][DOMAIN_NAME]" at bounding box center [755, 290] width 120 height 10
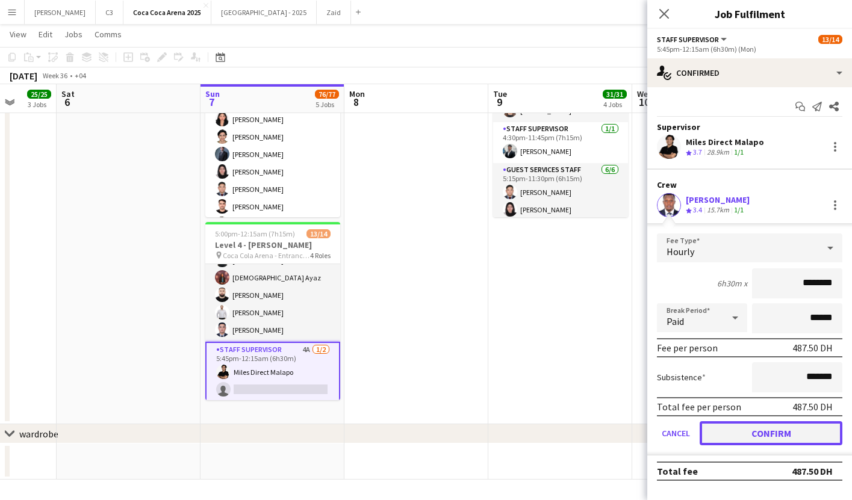
click at [743, 432] on button "Confirm" at bounding box center [770, 433] width 143 height 24
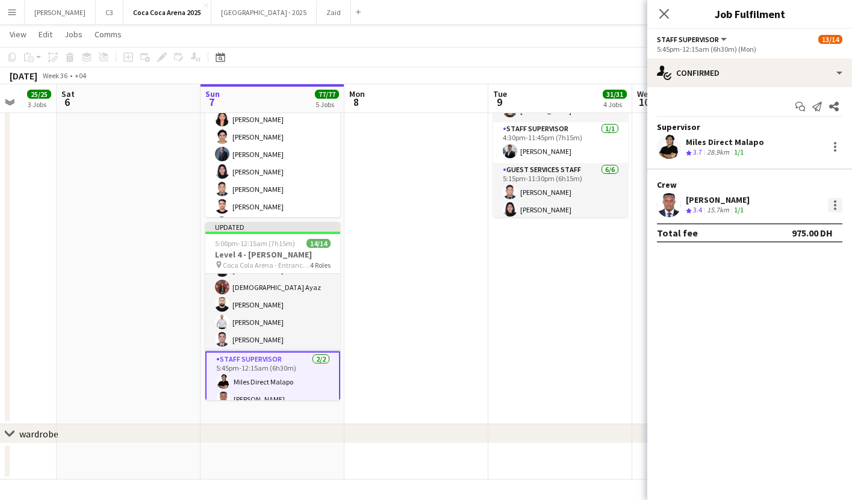
click at [839, 203] on div at bounding box center [835, 205] width 14 height 14
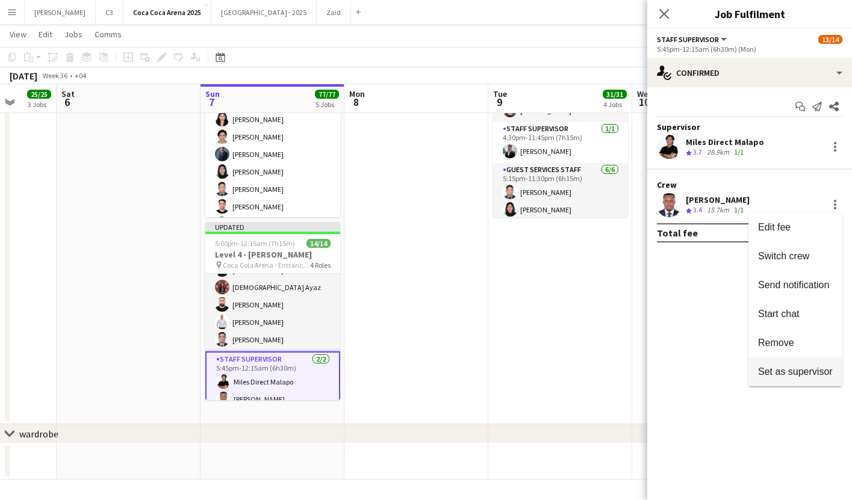
click at [780, 371] on span "Set as supervisor" at bounding box center [795, 371] width 75 height 10
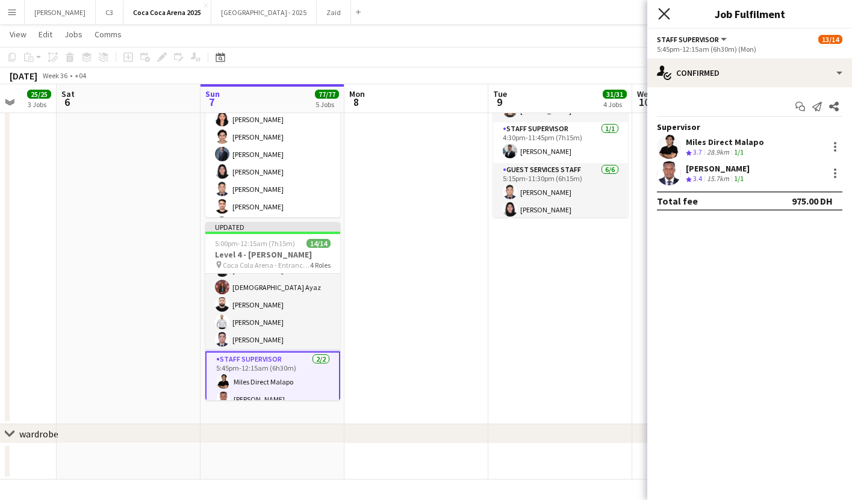
click at [658, 17] on app-icon "Close pop-in" at bounding box center [664, 13] width 17 height 17
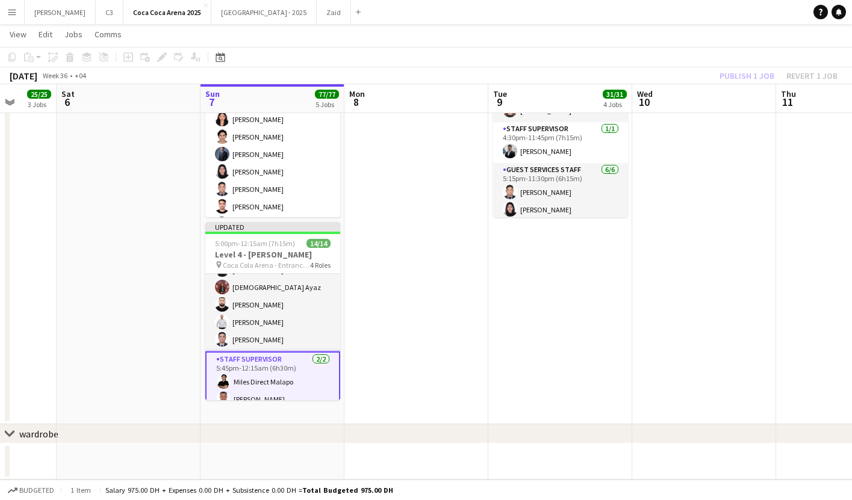
click at [739, 75] on div "Publish 1 job Revert 1 job" at bounding box center [778, 76] width 147 height 16
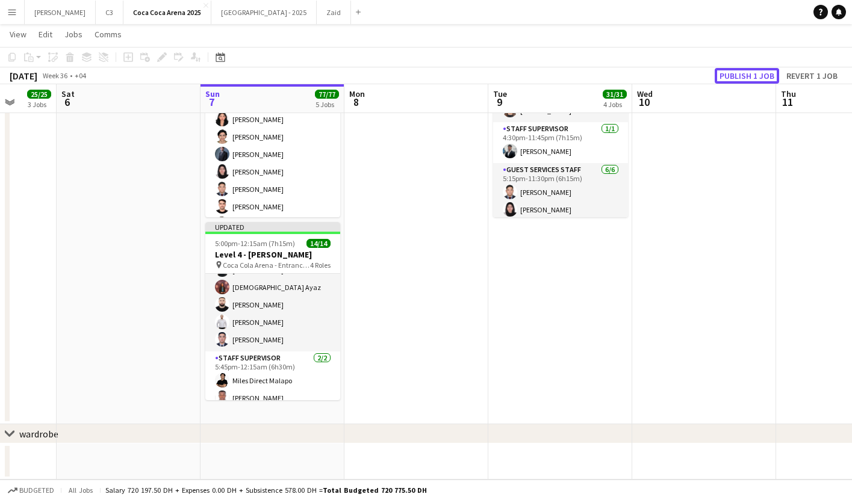
click at [739, 75] on button "Publish 1 job" at bounding box center [747, 76] width 64 height 16
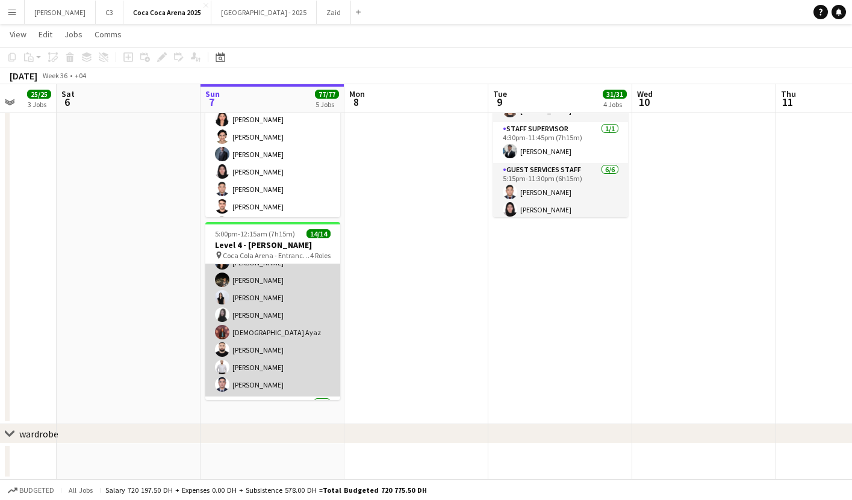
scroll to position [202, 0]
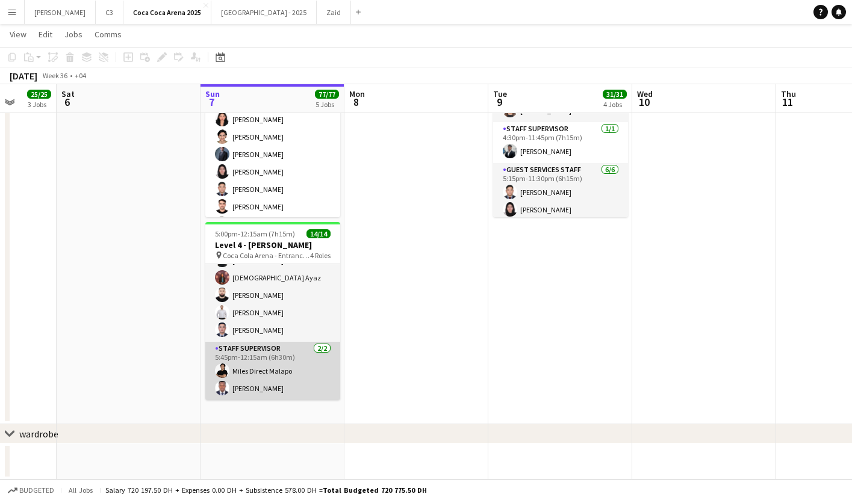
click at [265, 373] on app-card-role "Staff Supervisor [DATE] 5:45pm-12:15am (6h30m) Miles Direct Malapo [PERSON_NAME]" at bounding box center [272, 371] width 135 height 58
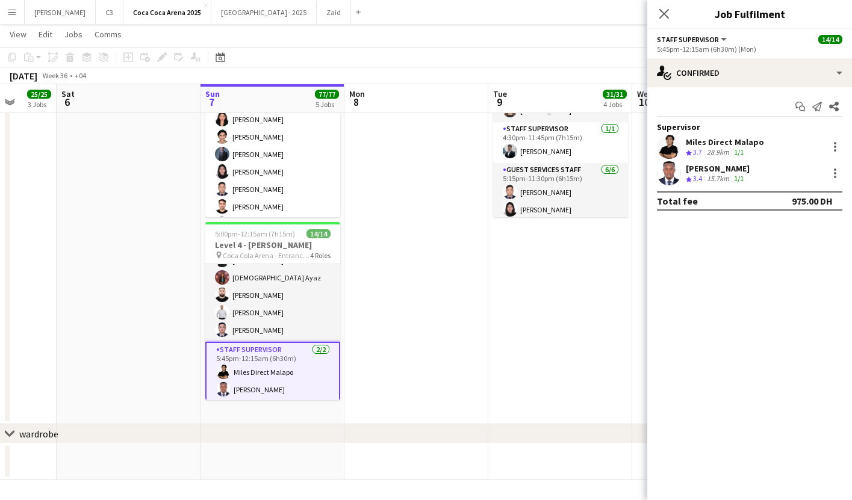
click at [672, 170] on app-user-avatar at bounding box center [669, 173] width 24 height 24
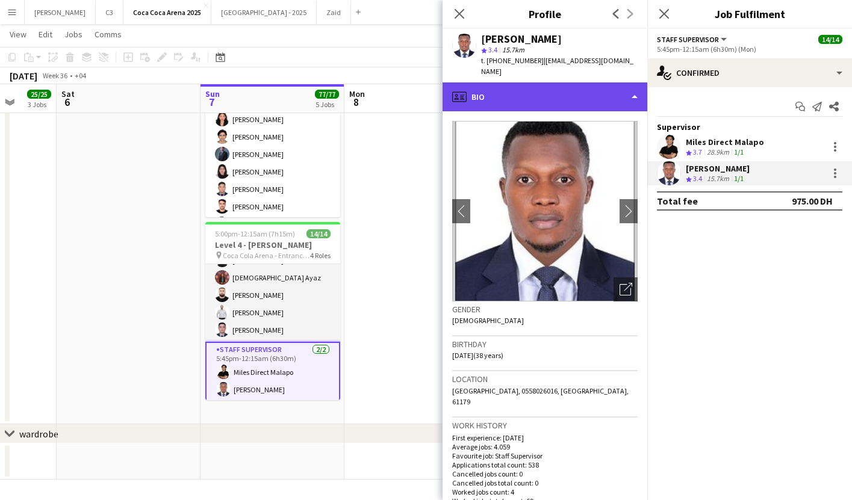
click at [565, 90] on div "profile Bio" at bounding box center [544, 96] width 205 height 29
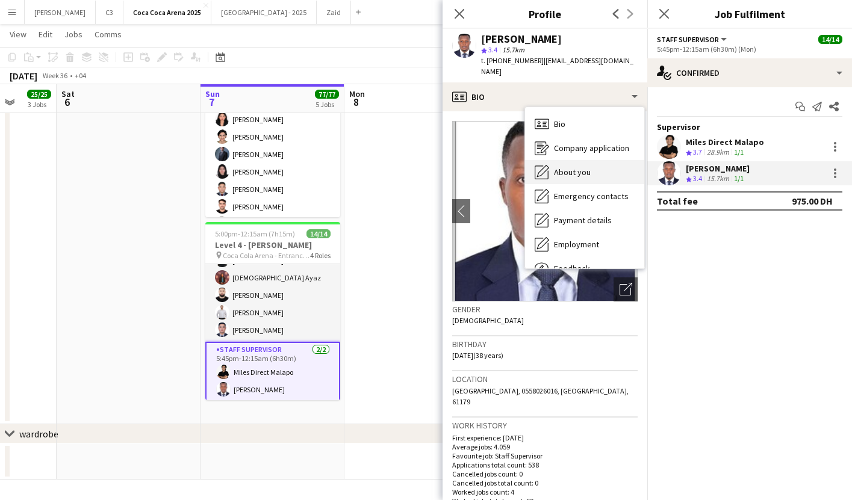
click at [566, 160] on div "About you About you" at bounding box center [584, 172] width 119 height 24
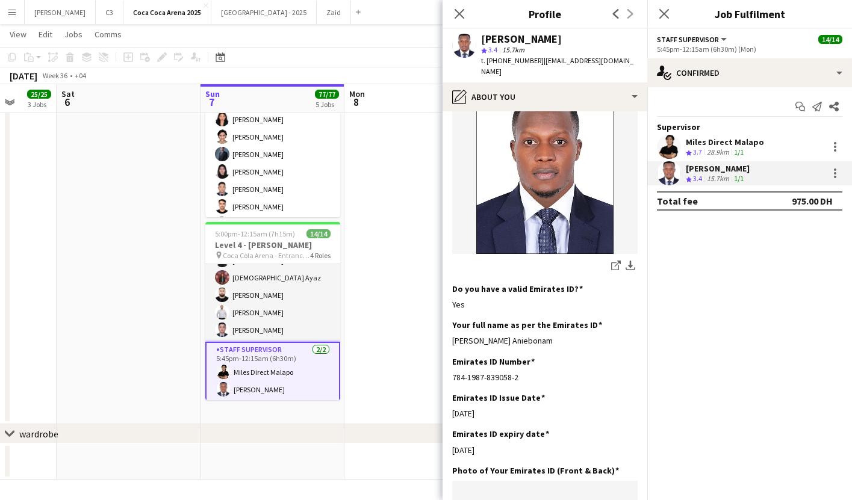
scroll to position [196, 0]
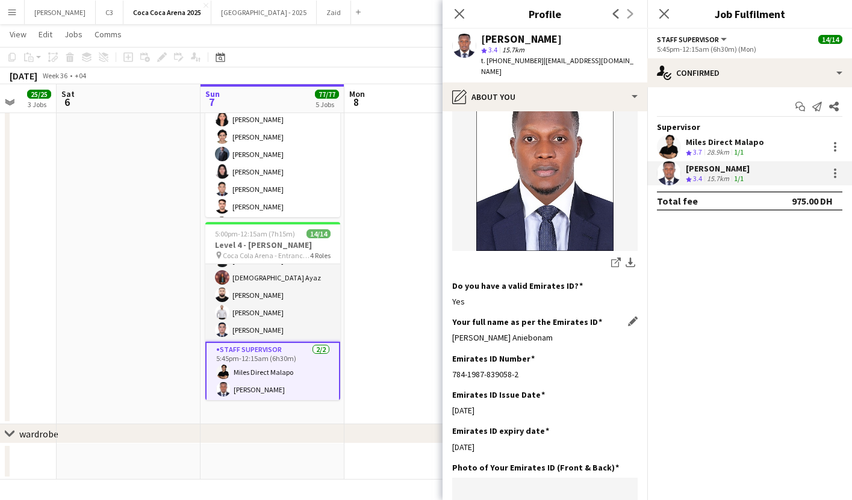
drag, startPoint x: 548, startPoint y: 320, endPoint x: 454, endPoint y: 319, distance: 93.9
click at [454, 332] on div "[PERSON_NAME] Aniebonam" at bounding box center [544, 337] width 185 height 11
copy div "[PERSON_NAME] Aniebonam"
click at [461, 11] on icon at bounding box center [458, 13] width 11 height 11
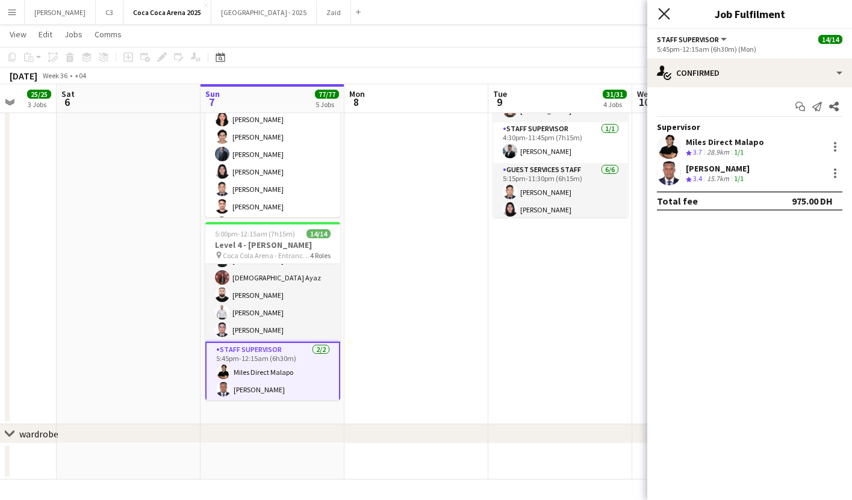
click at [659, 12] on icon "Close pop-in" at bounding box center [663, 13] width 11 height 11
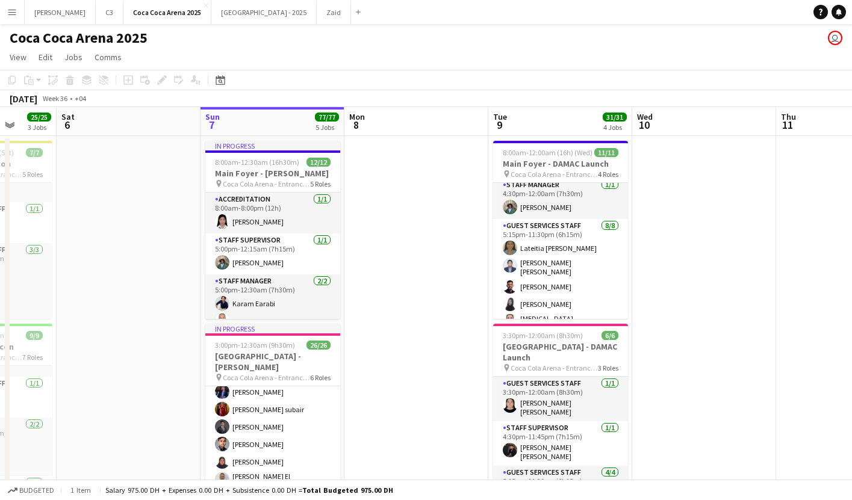
scroll to position [0, 368]
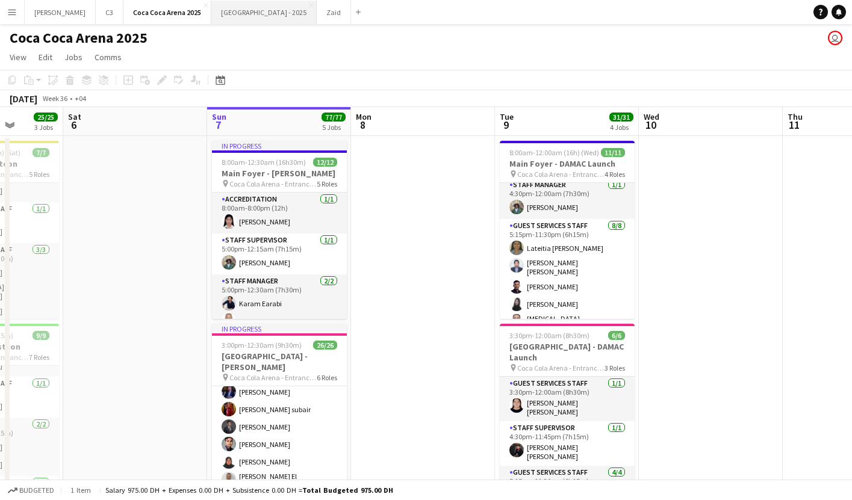
click at [212, 14] on button "[GEOGRAPHIC_DATA] - 2025 Close" at bounding box center [263, 12] width 105 height 23
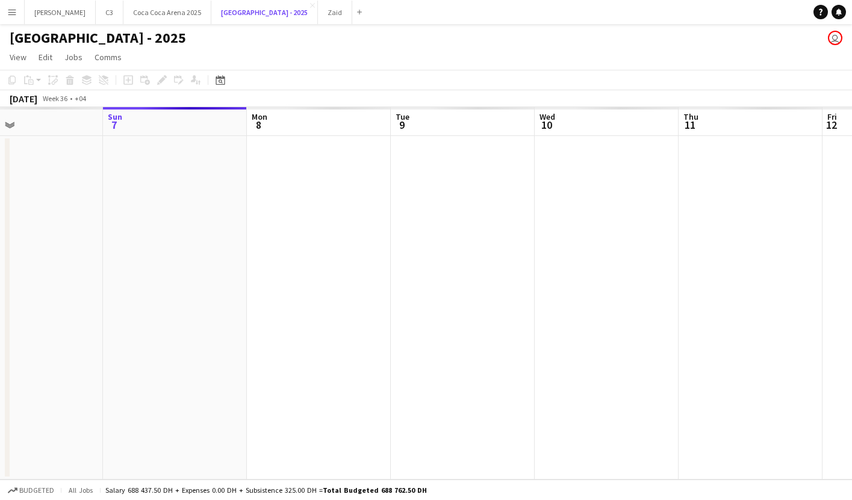
scroll to position [0, 321]
